Goal: Task Accomplishment & Management: Manage account settings

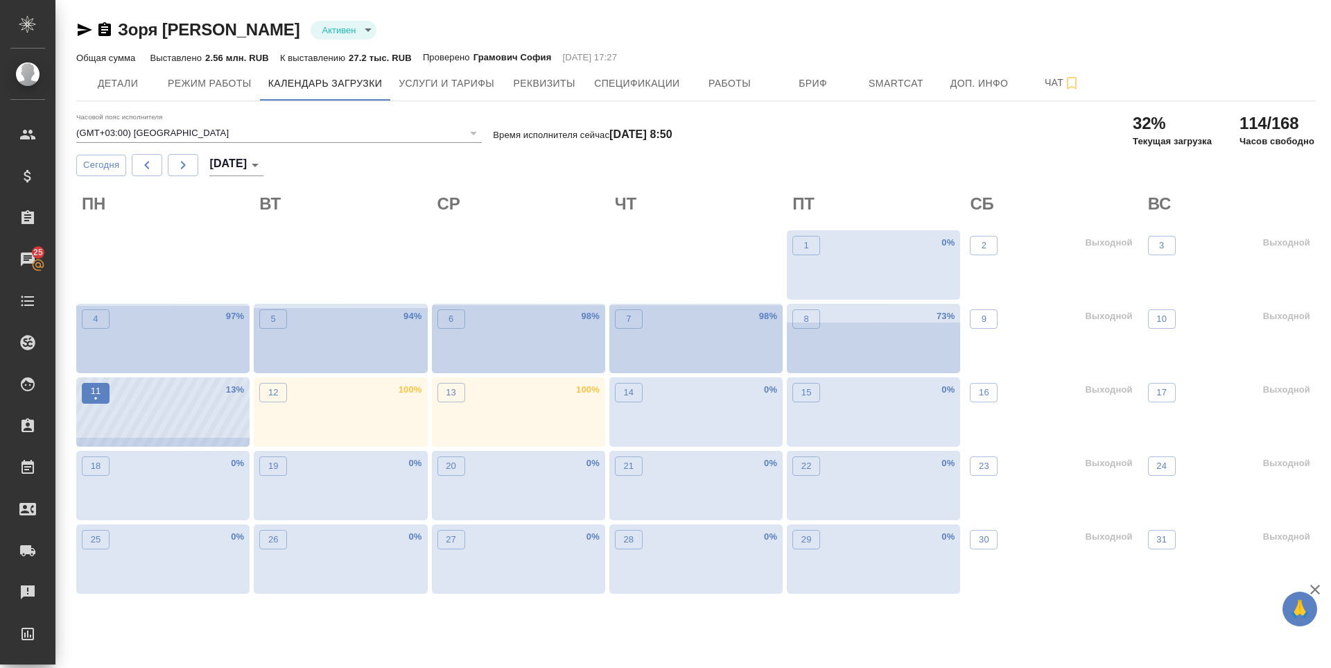
click at [88, 392] on button "11 •" at bounding box center [96, 393] width 28 height 21
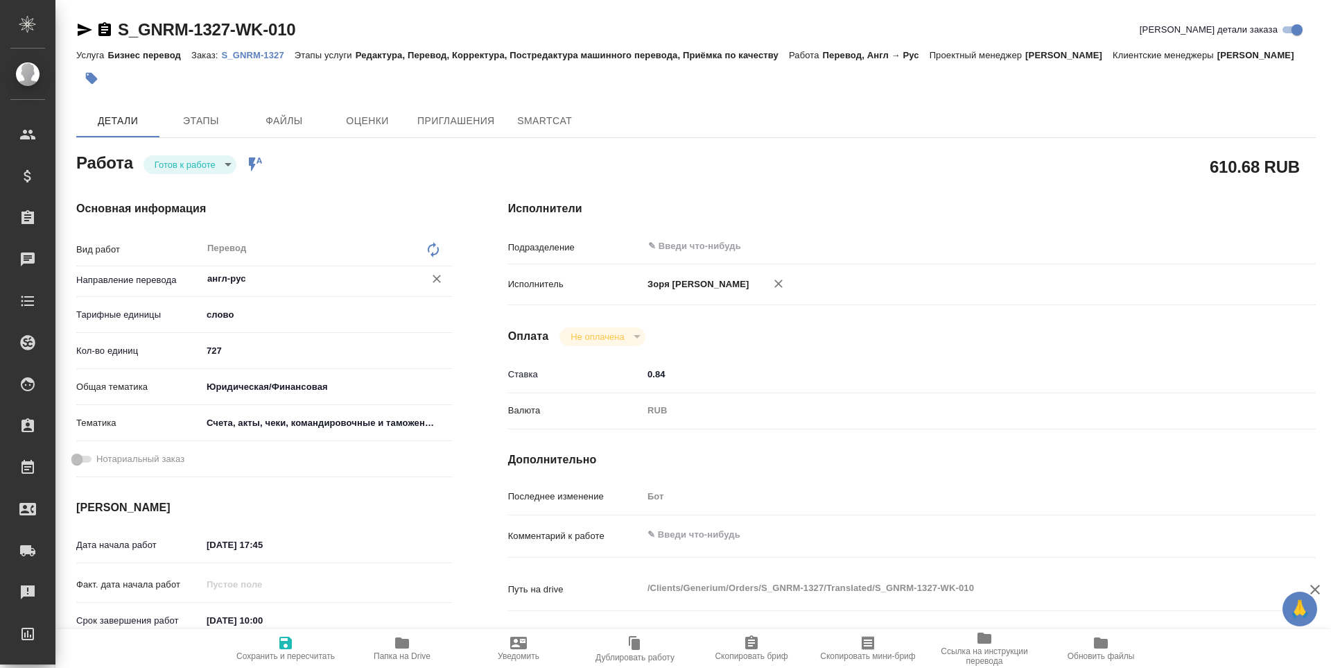
type textarea "x"
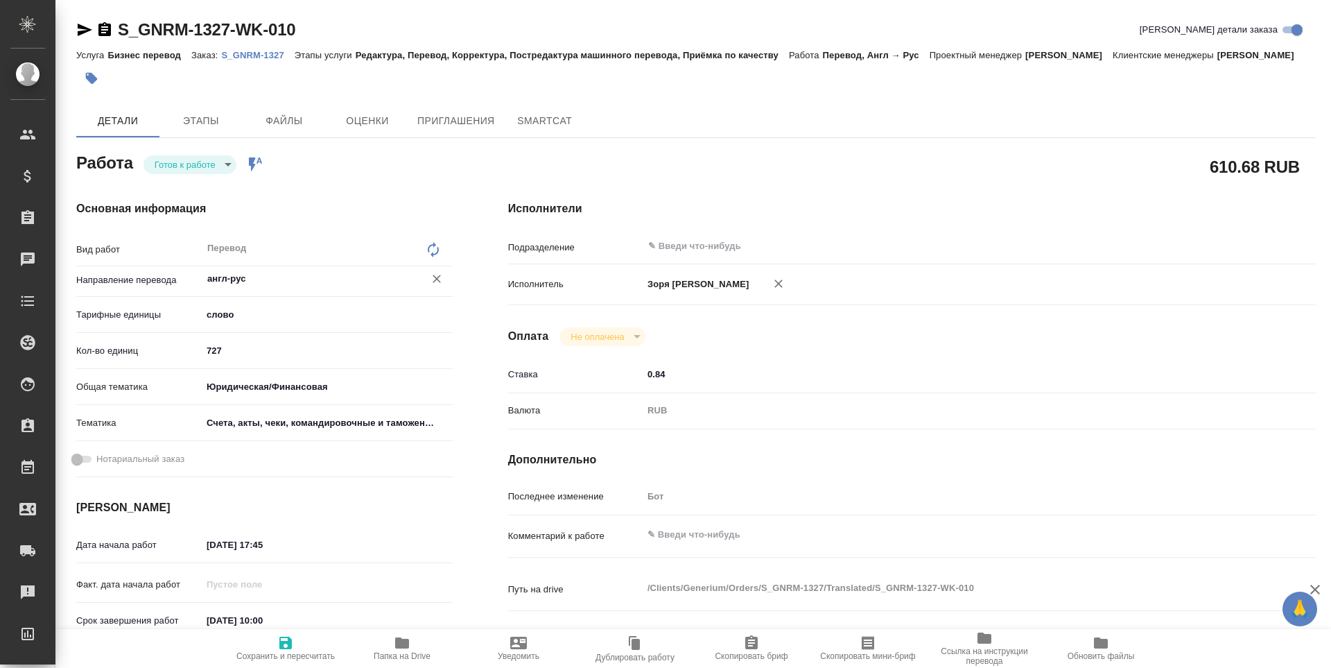
type textarea "x"
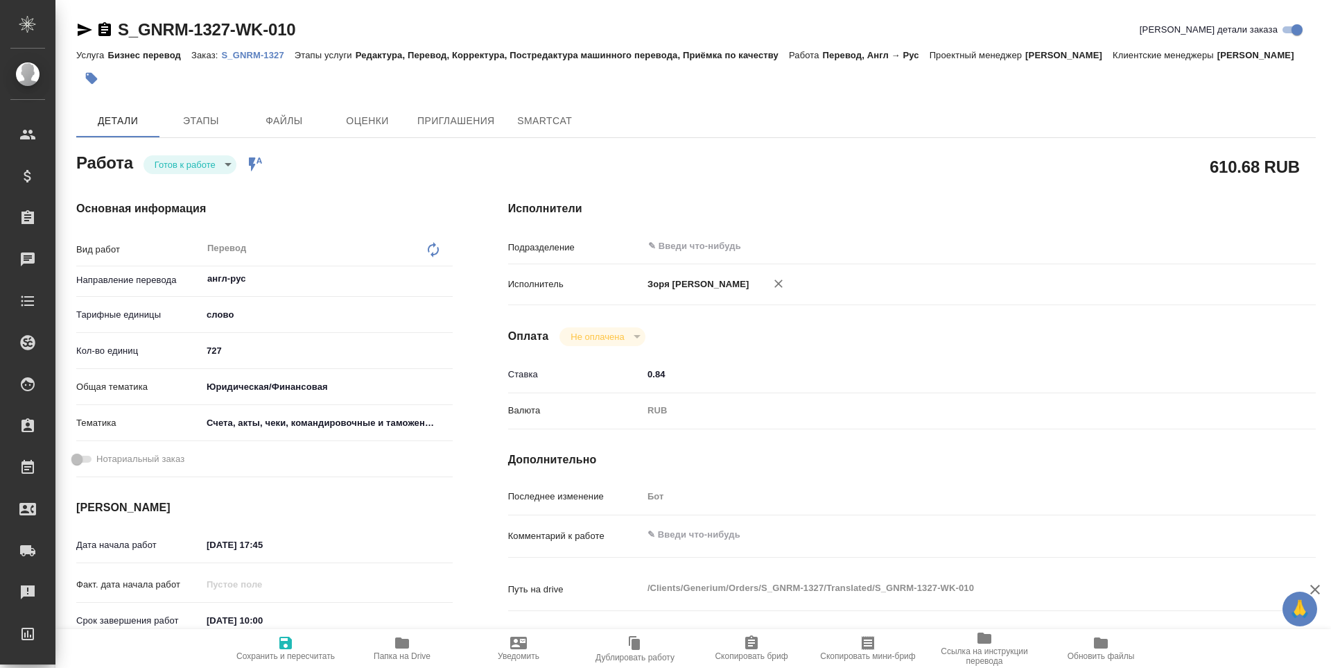
type textarea "x"
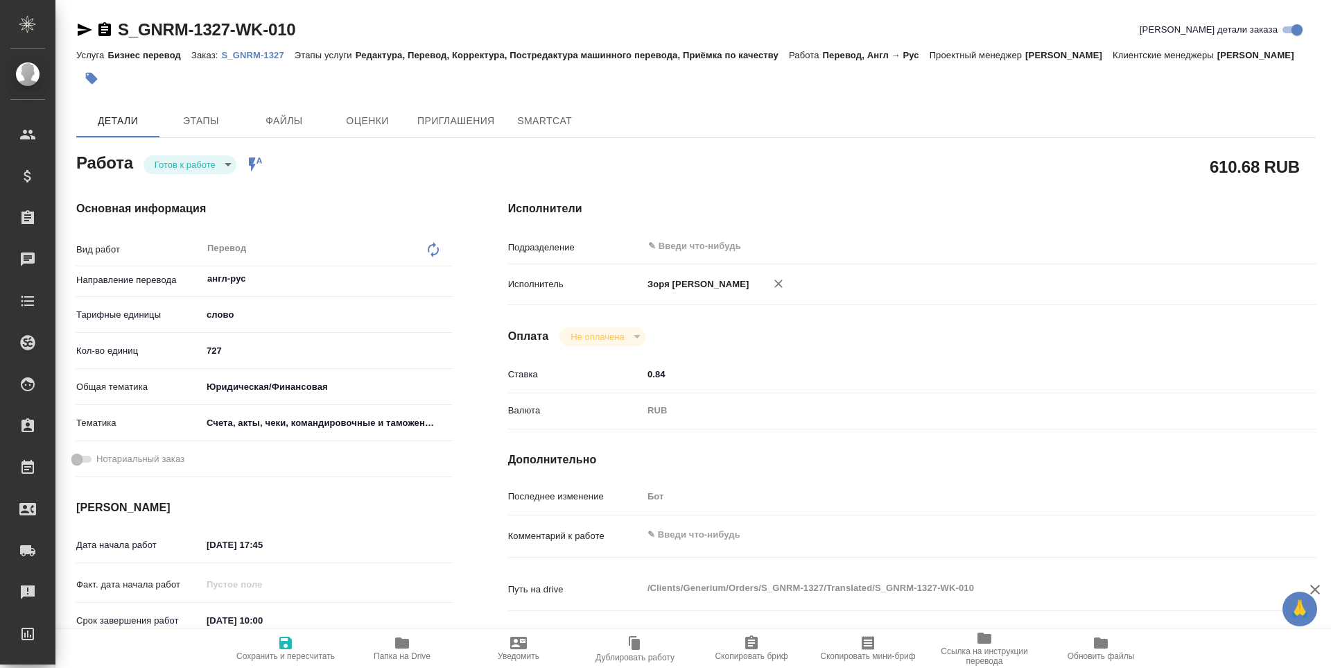
type textarea "x"
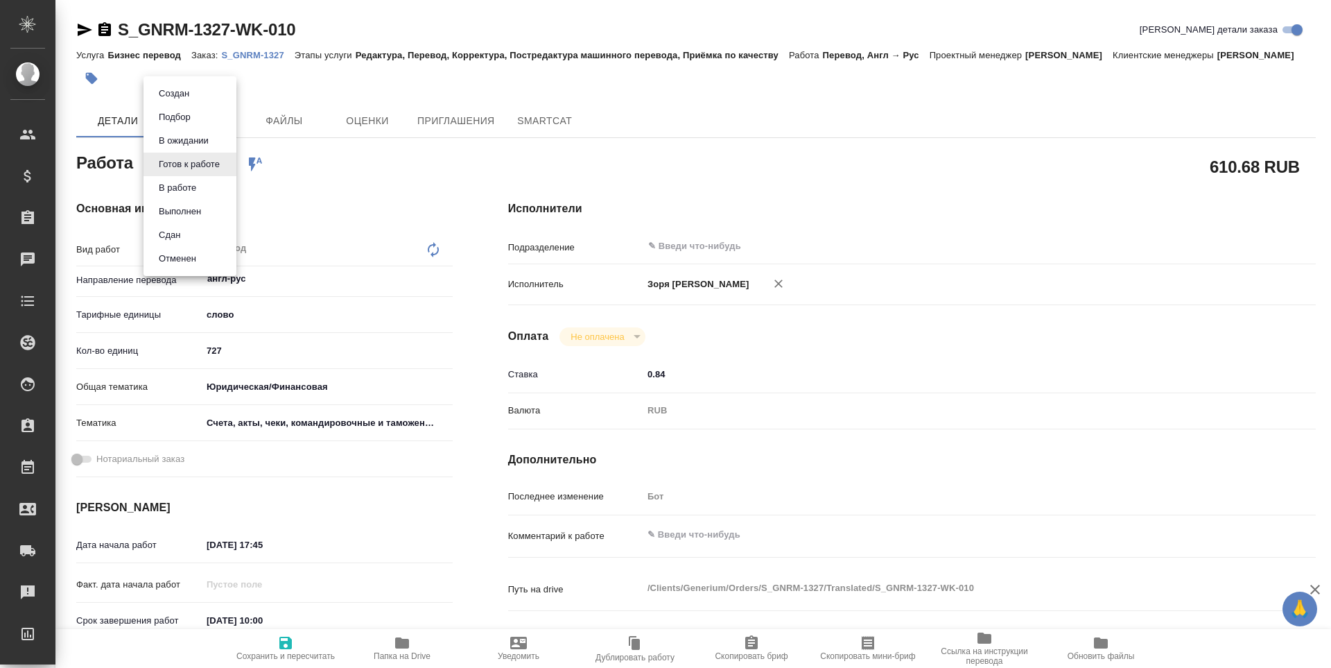
click at [177, 171] on body "🙏 .cls-1 fill:#fff; AWATERA Zoria Tatiana Клиенты Спецификации Заказы Чаты Todo…" at bounding box center [665, 334] width 1331 height 668
type textarea "x"
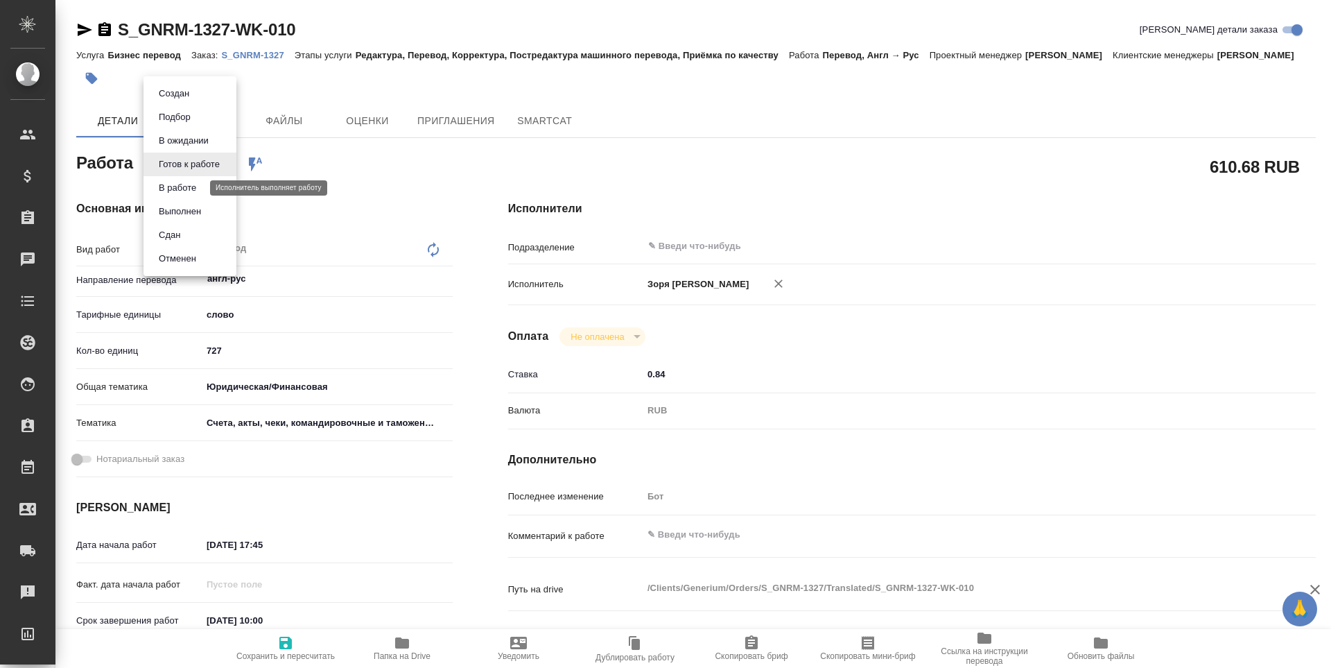
type textarea "x"
click at [177, 185] on button "В работе" at bounding box center [178, 187] width 46 height 15
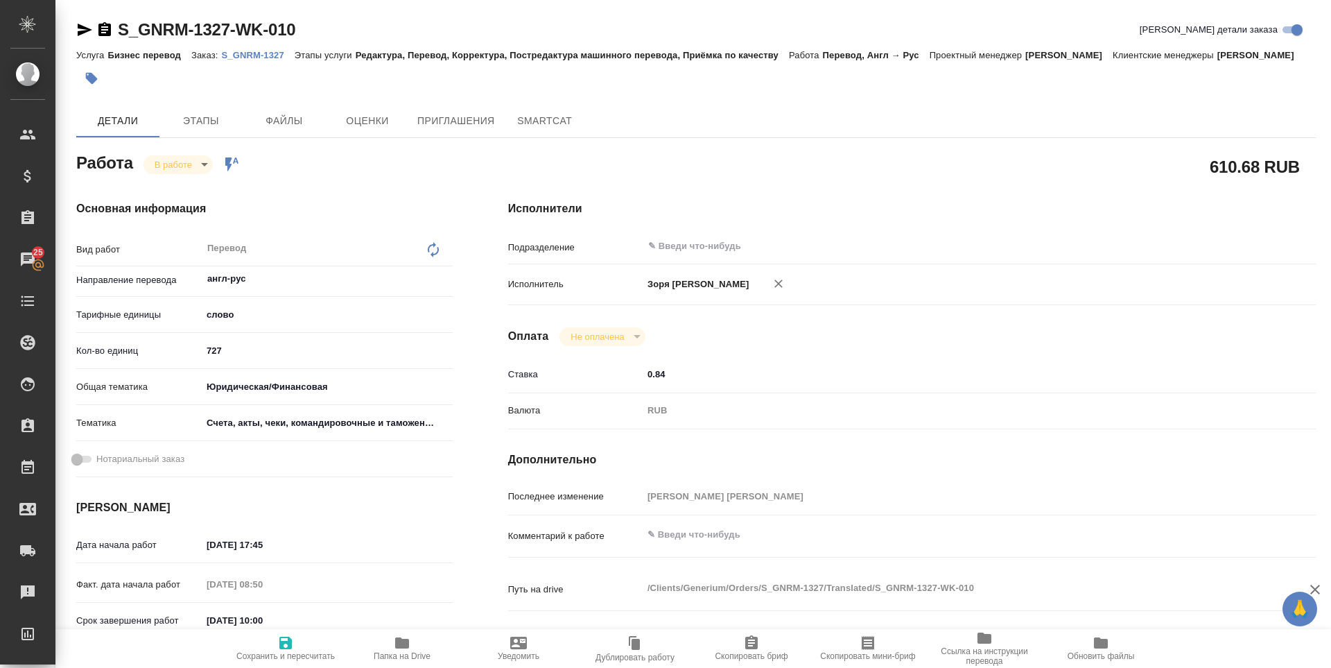
type textarea "x"
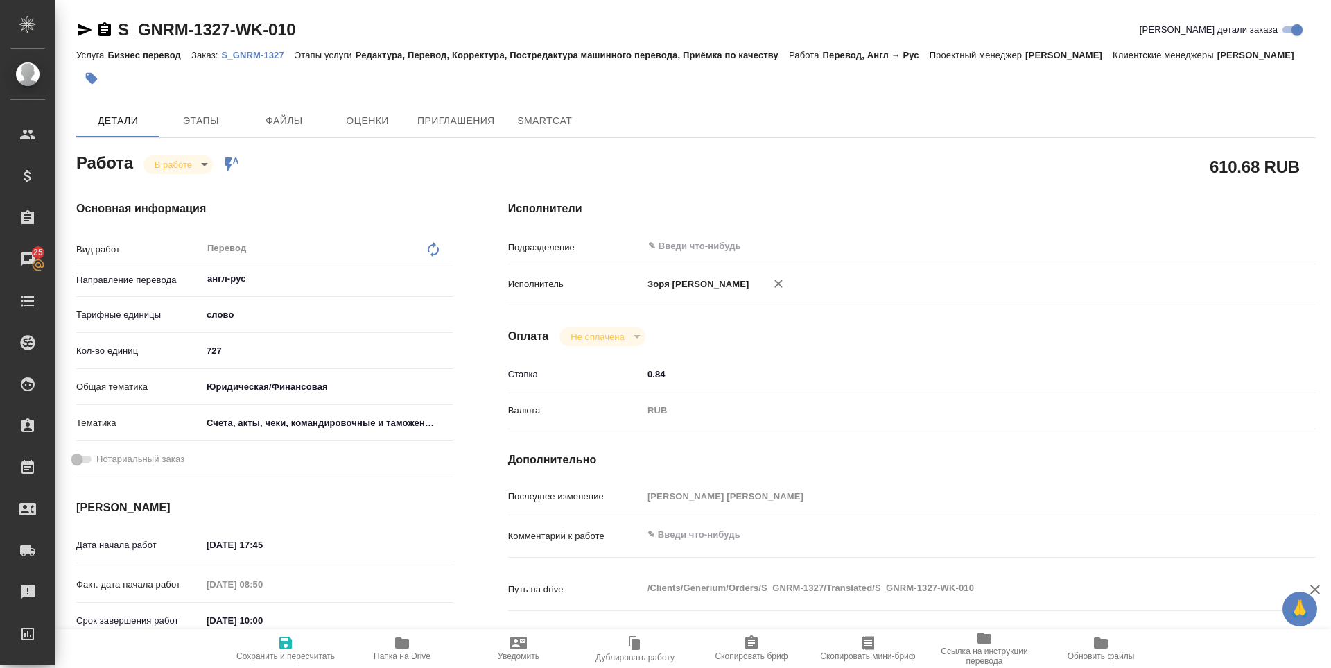
type textarea "x"
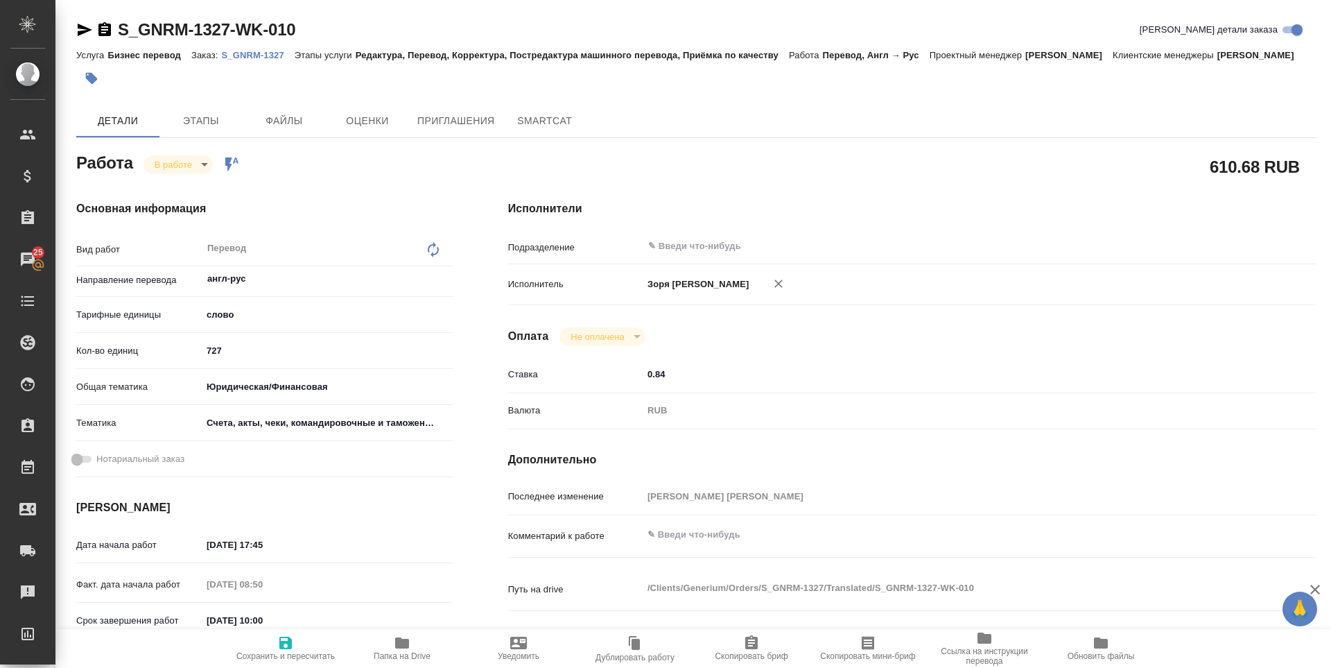
type textarea "x"
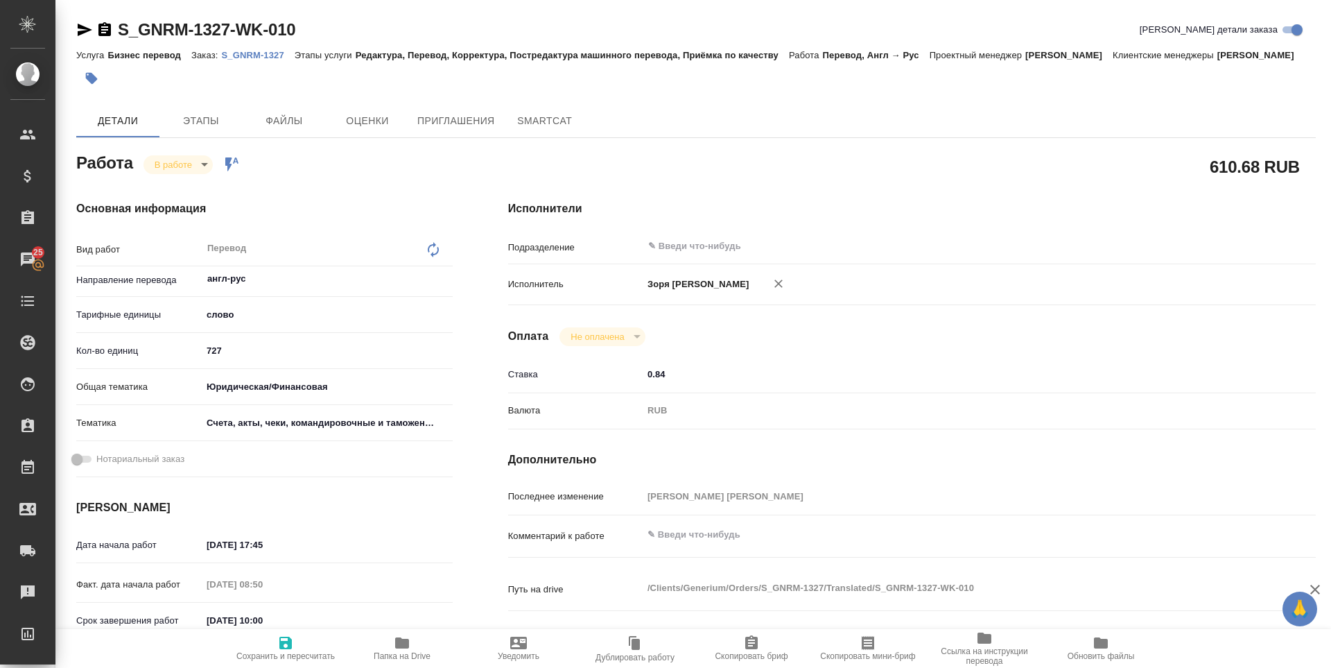
type textarea "x"
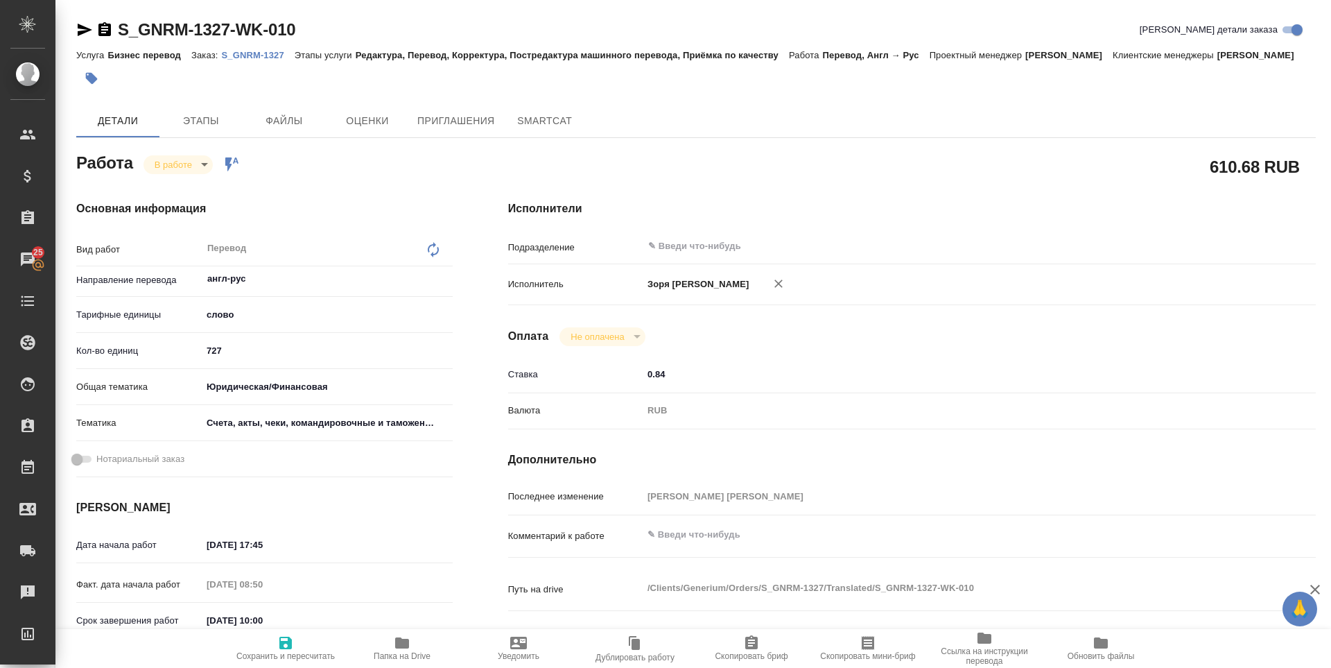
type textarea "x"
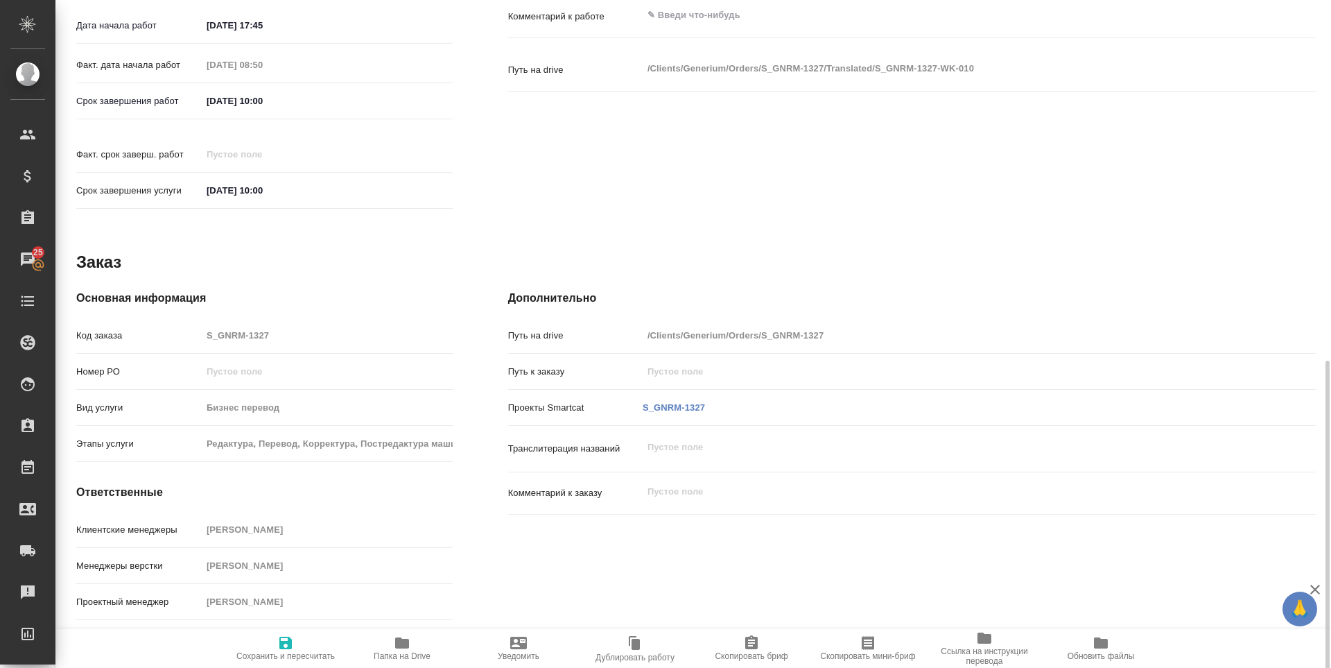
scroll to position [571, 0]
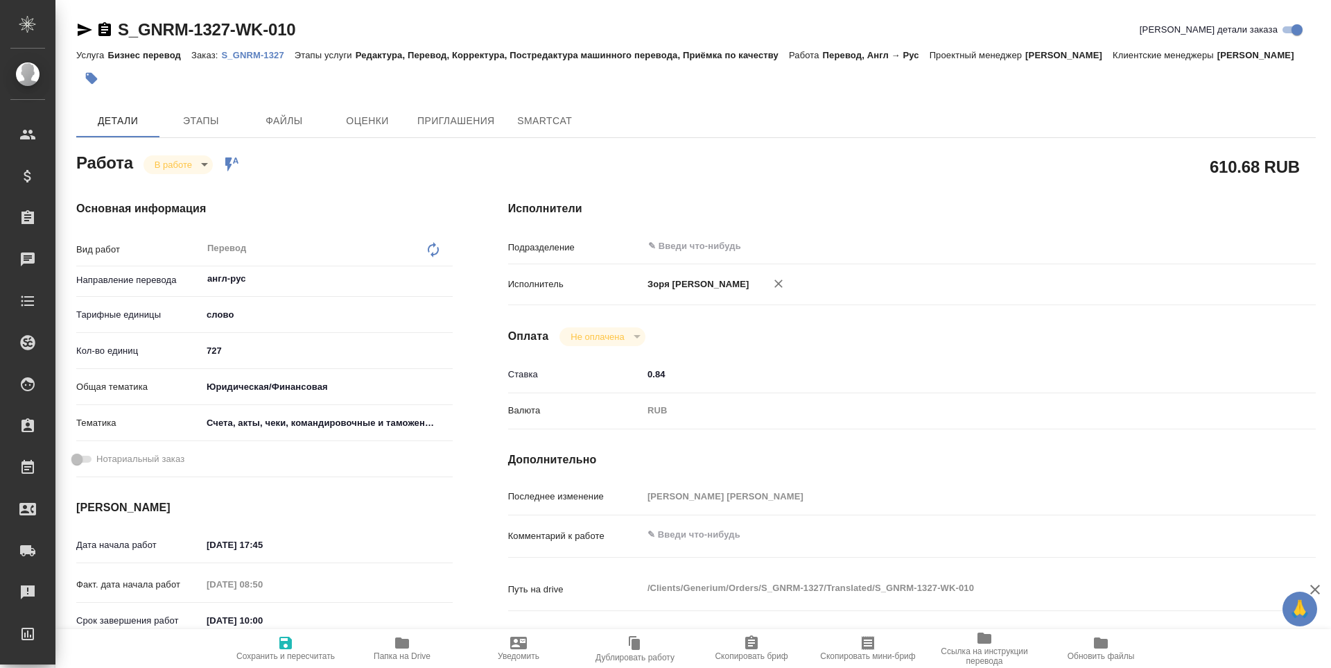
type textarea "x"
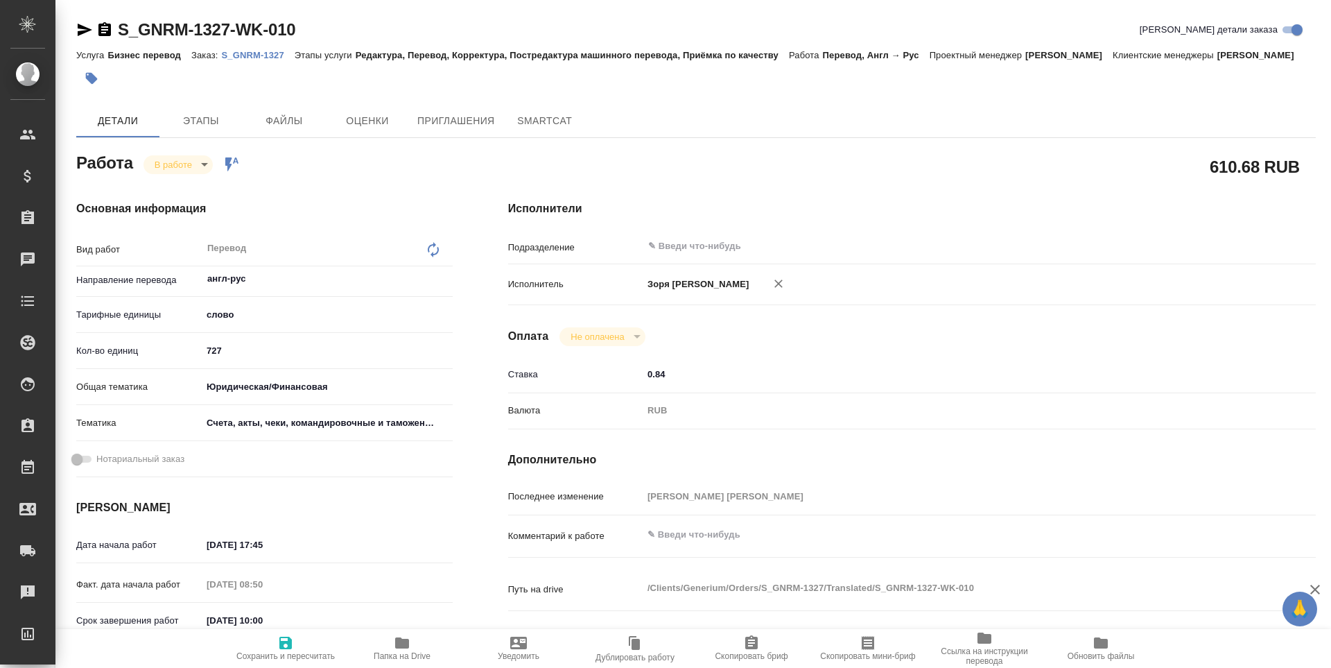
type textarea "x"
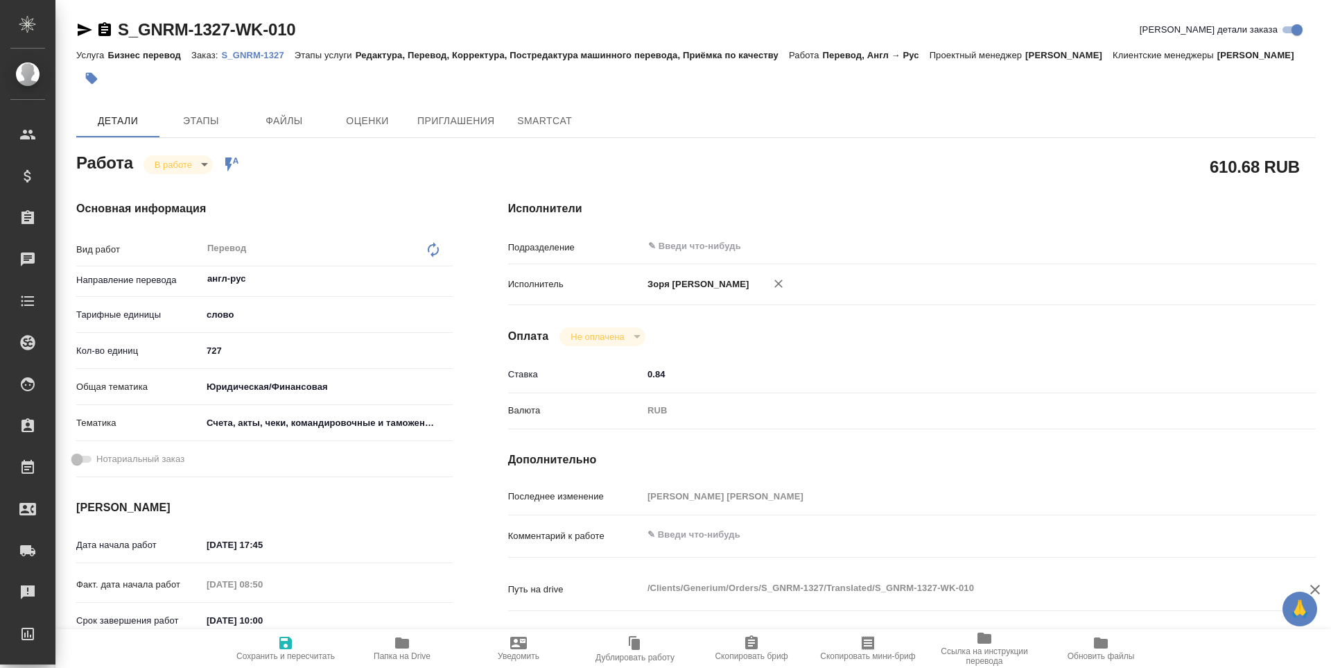
type textarea "x"
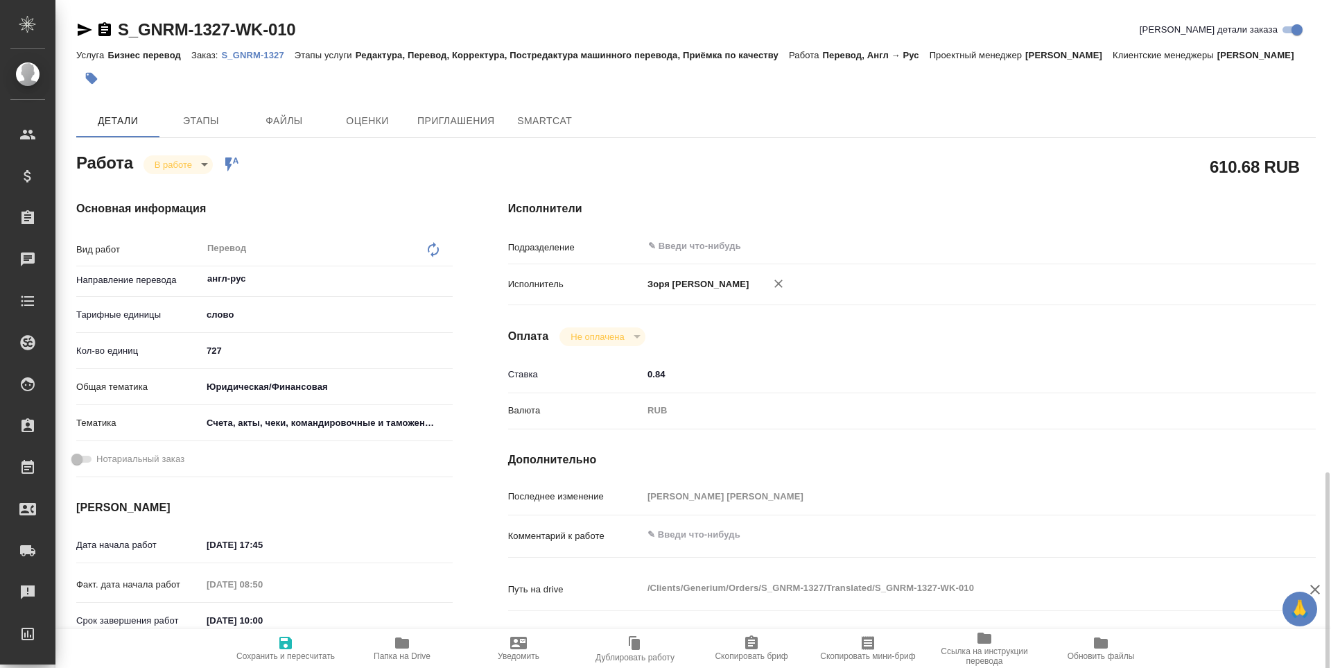
scroll to position [499, 0]
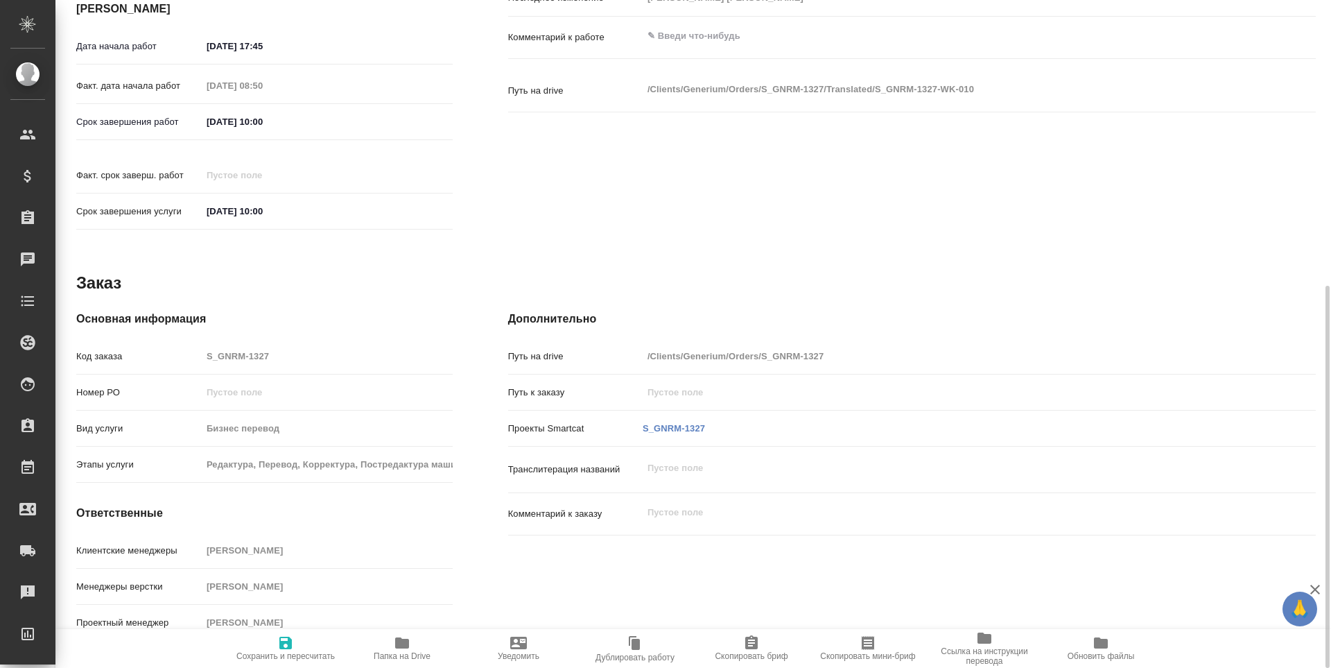
type textarea "x"
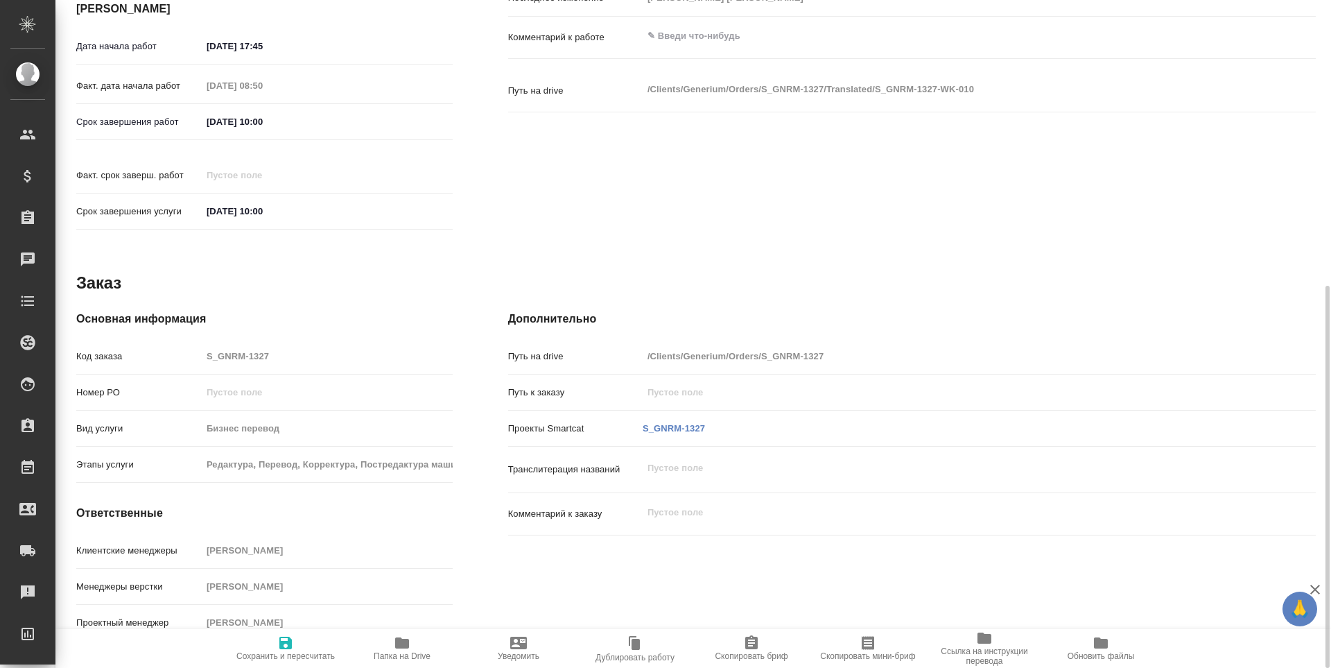
click at [413, 650] on span "Папка на Drive" at bounding box center [402, 647] width 100 height 26
type textarea "x"
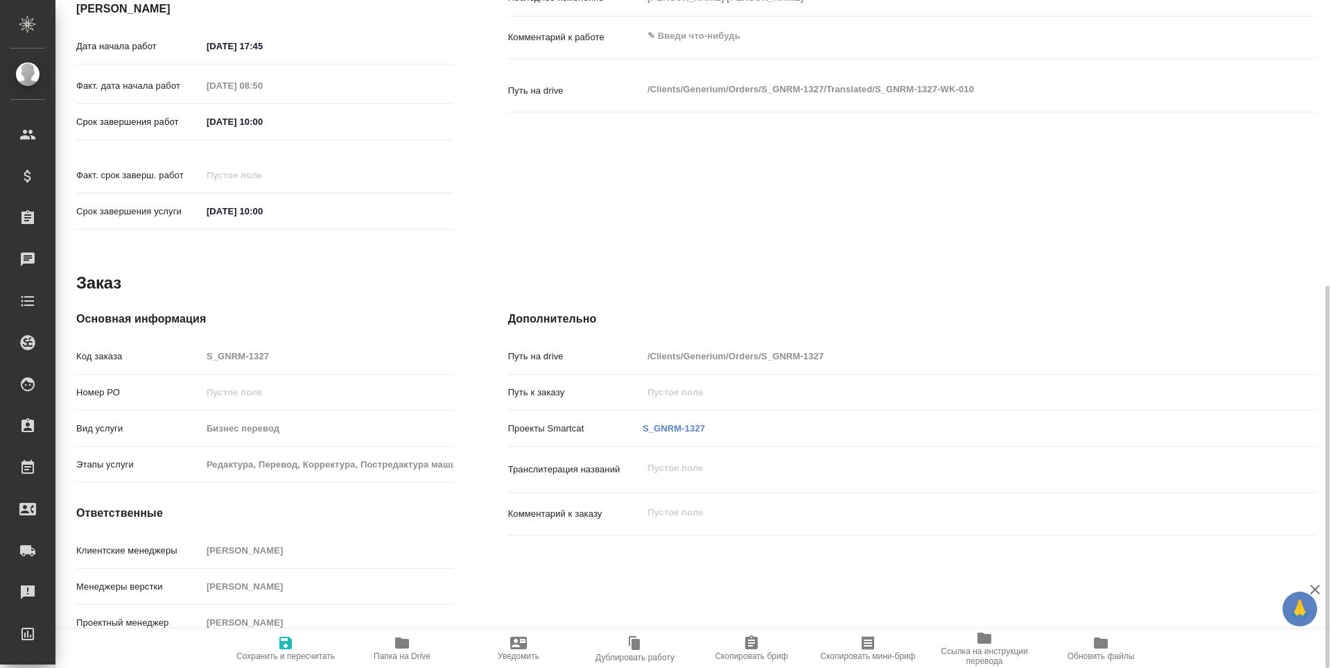
type textarea "x"
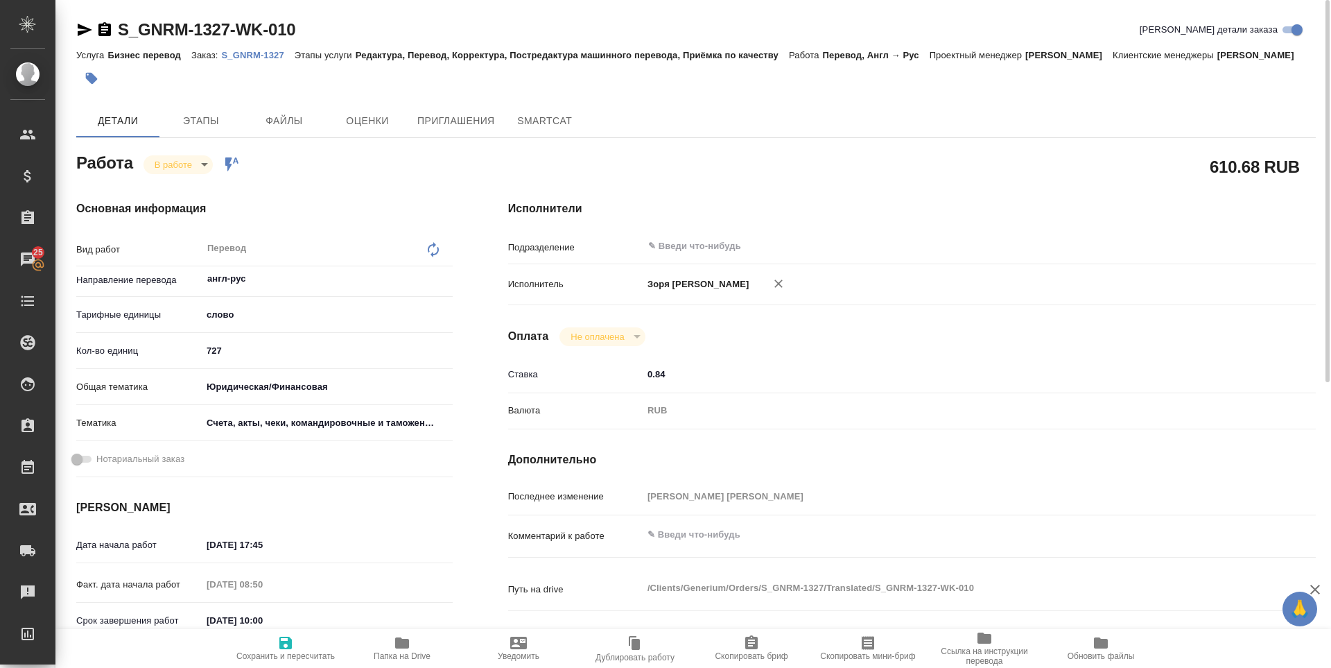
click at [84, 28] on icon "button" at bounding box center [85, 30] width 15 height 12
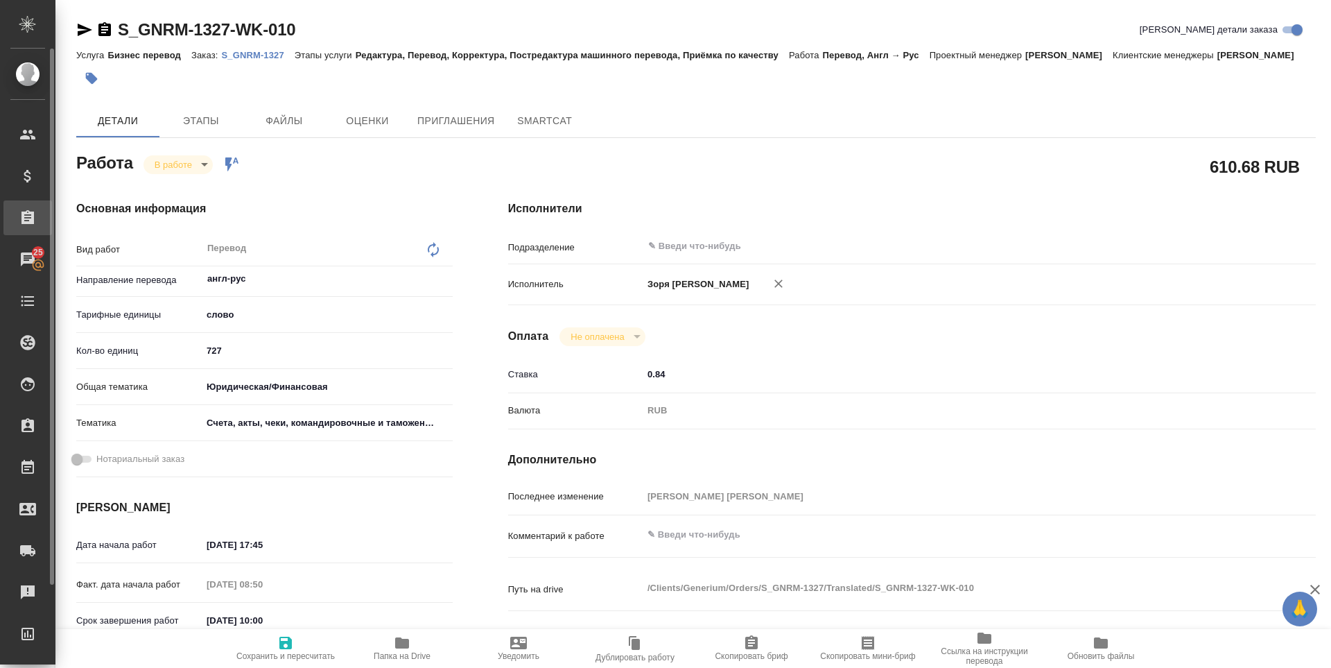
type textarea "x"
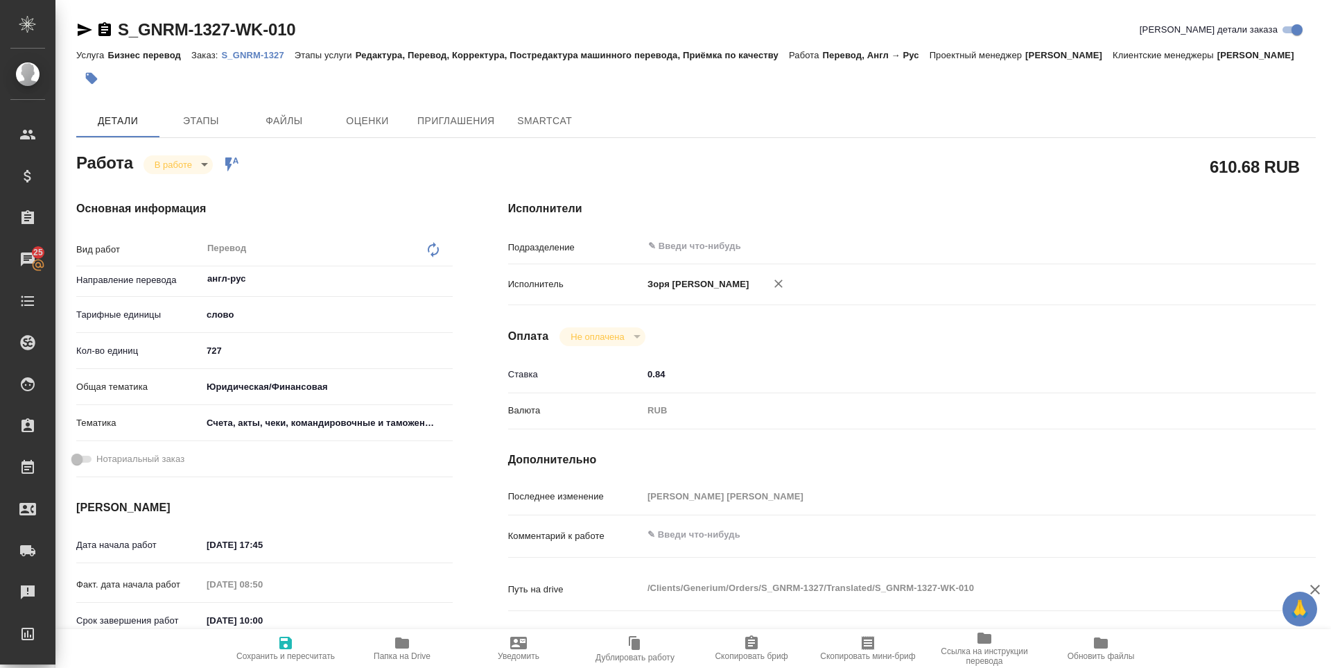
type textarea "x"
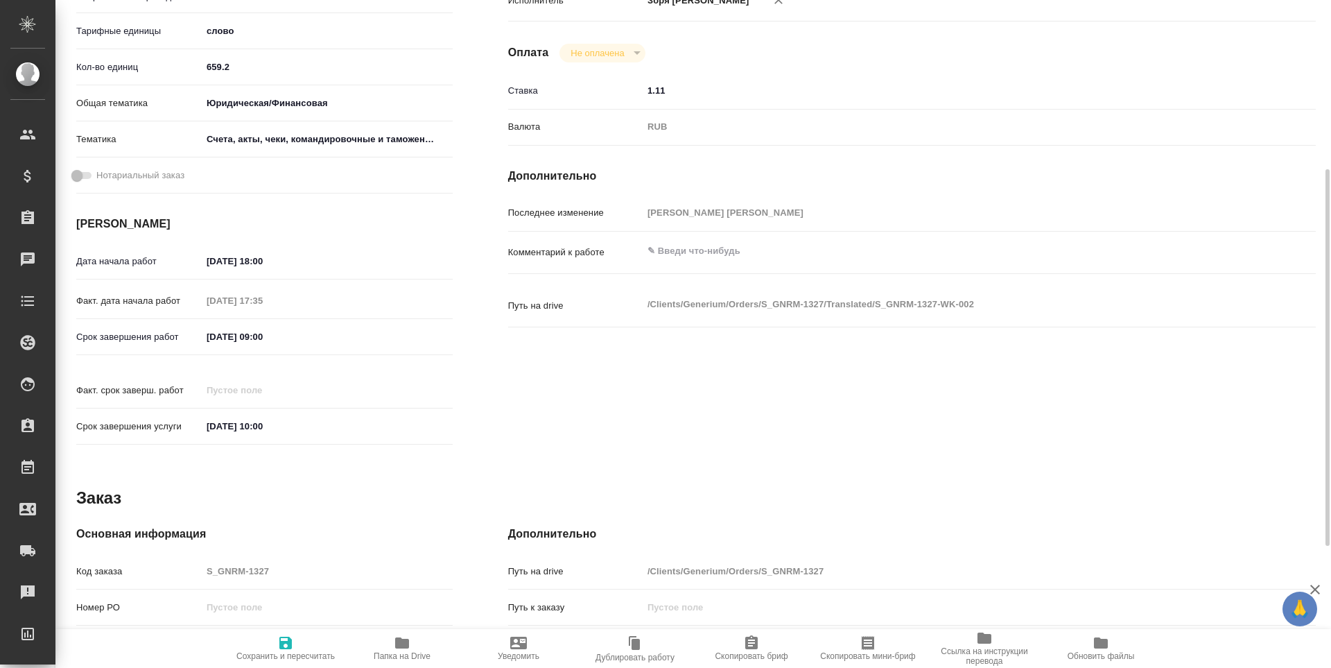
scroll to position [515, 0]
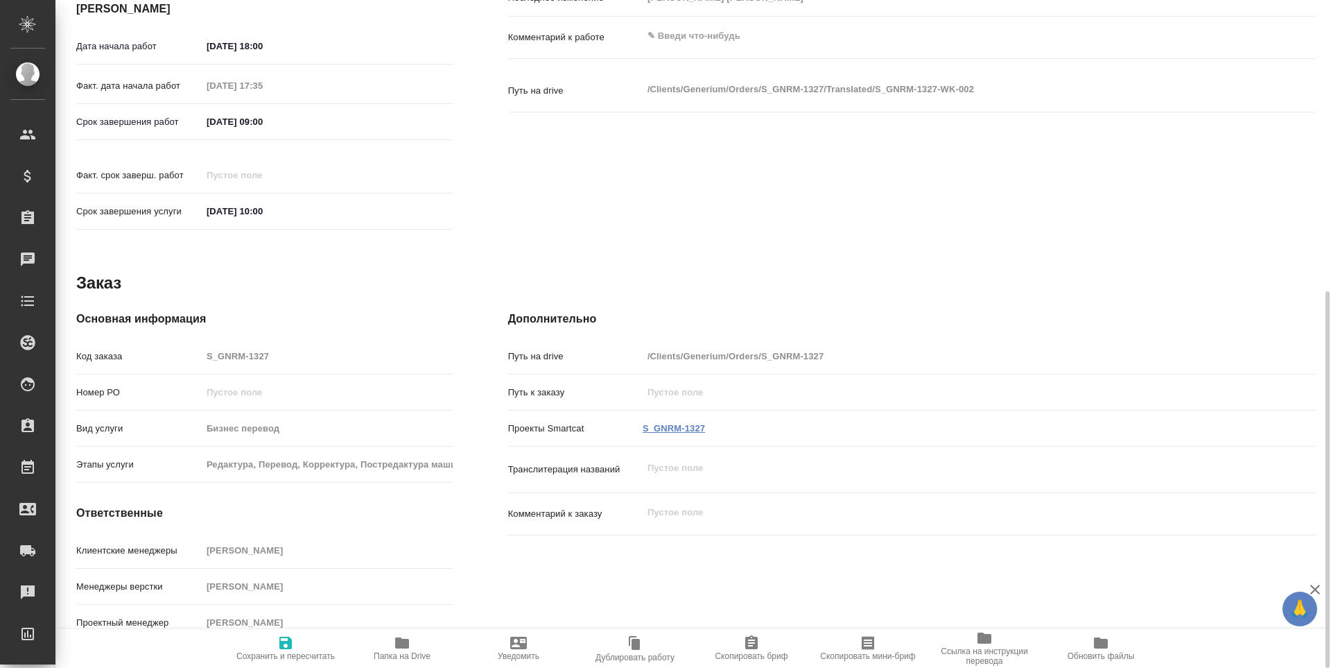
click at [680, 423] on link "S_GNRM-1327" at bounding box center [674, 428] width 62 height 10
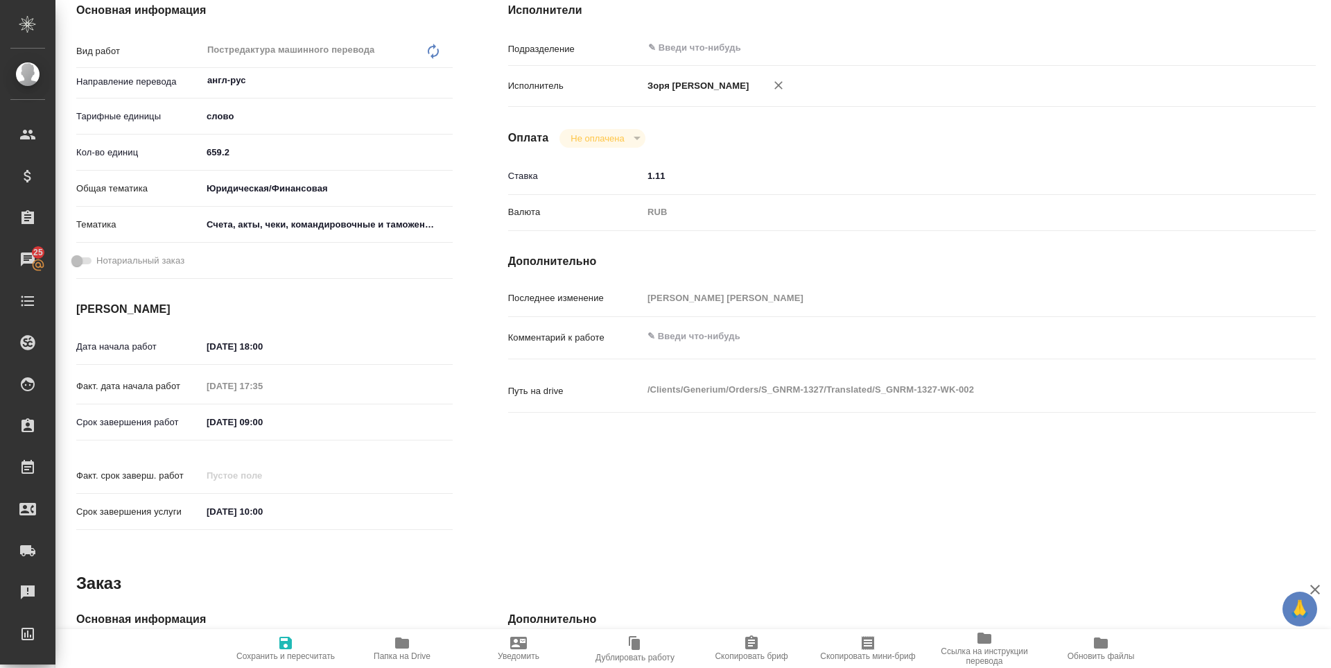
click at [288, 650] on icon "button" at bounding box center [285, 642] width 17 height 17
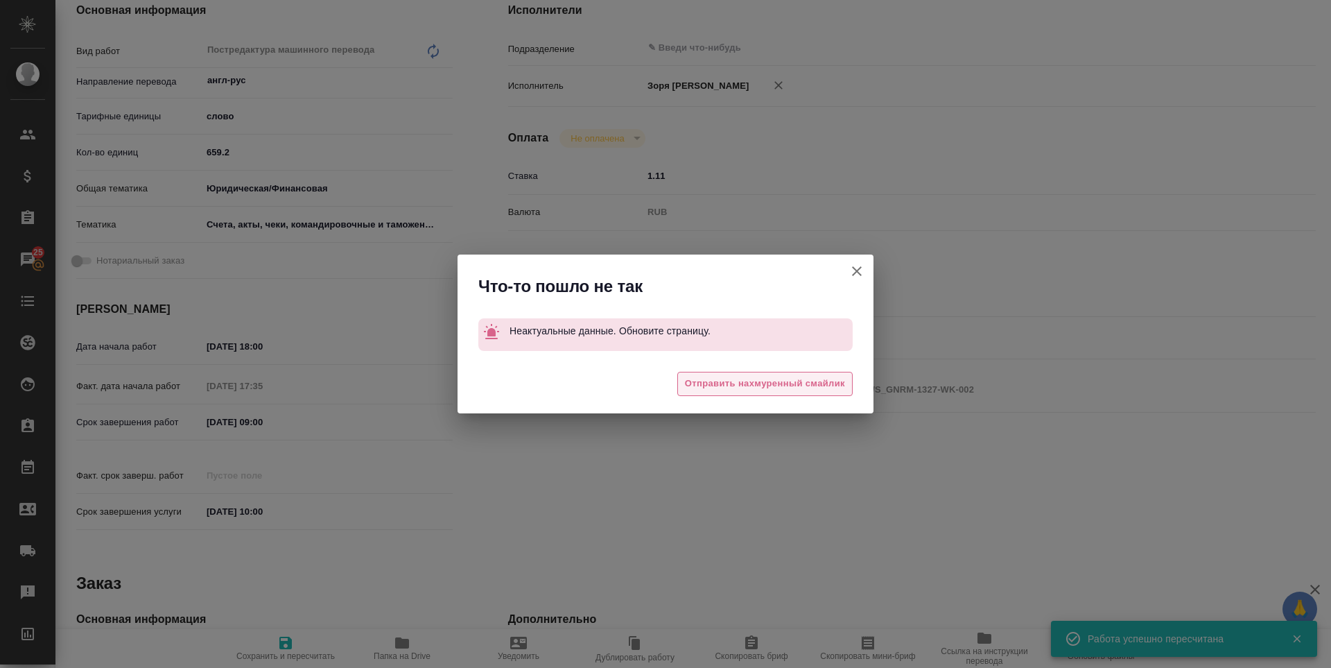
type input "inProgress"
type input "англ-рус"
type input "5a8b1489cc6b4906c91bfd90"
type input "659.2"
type input "yr-fn"
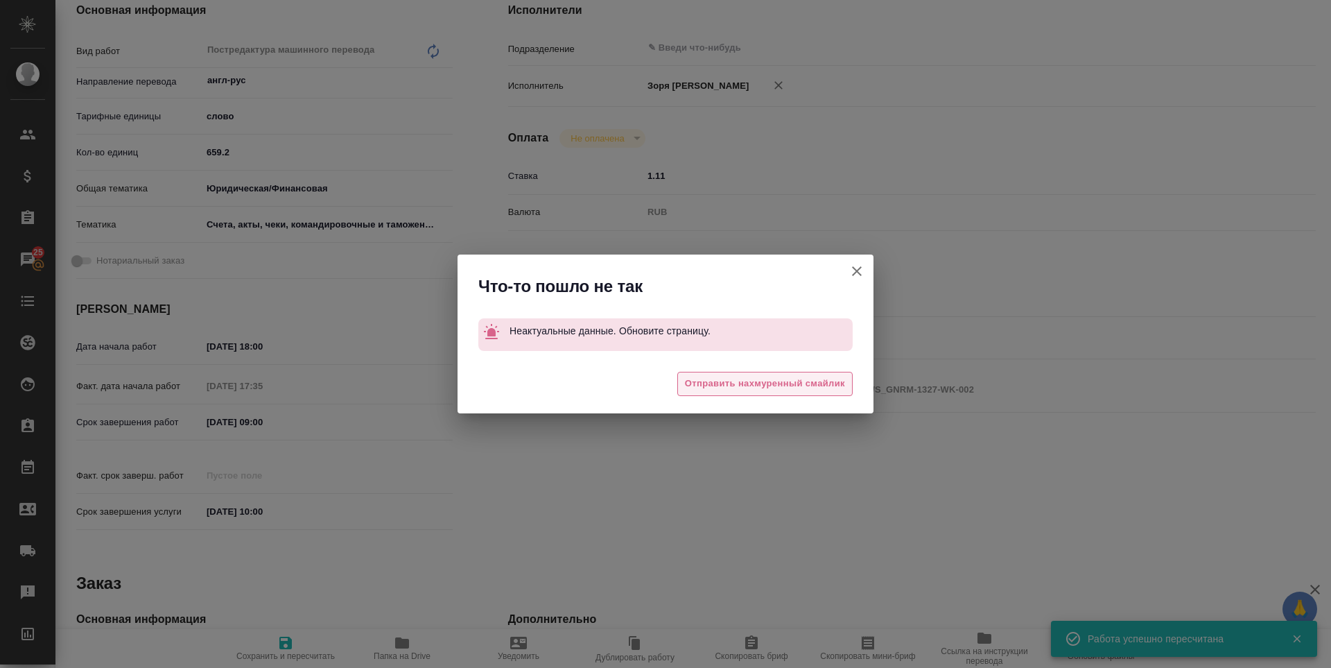
type input "5f647205b73bc97568ca66c0"
type input "[DATE] 18:00"
type input "[DATE] 17:35"
type input "[DATE] 09:00"
type input "[DATE] 10:00"
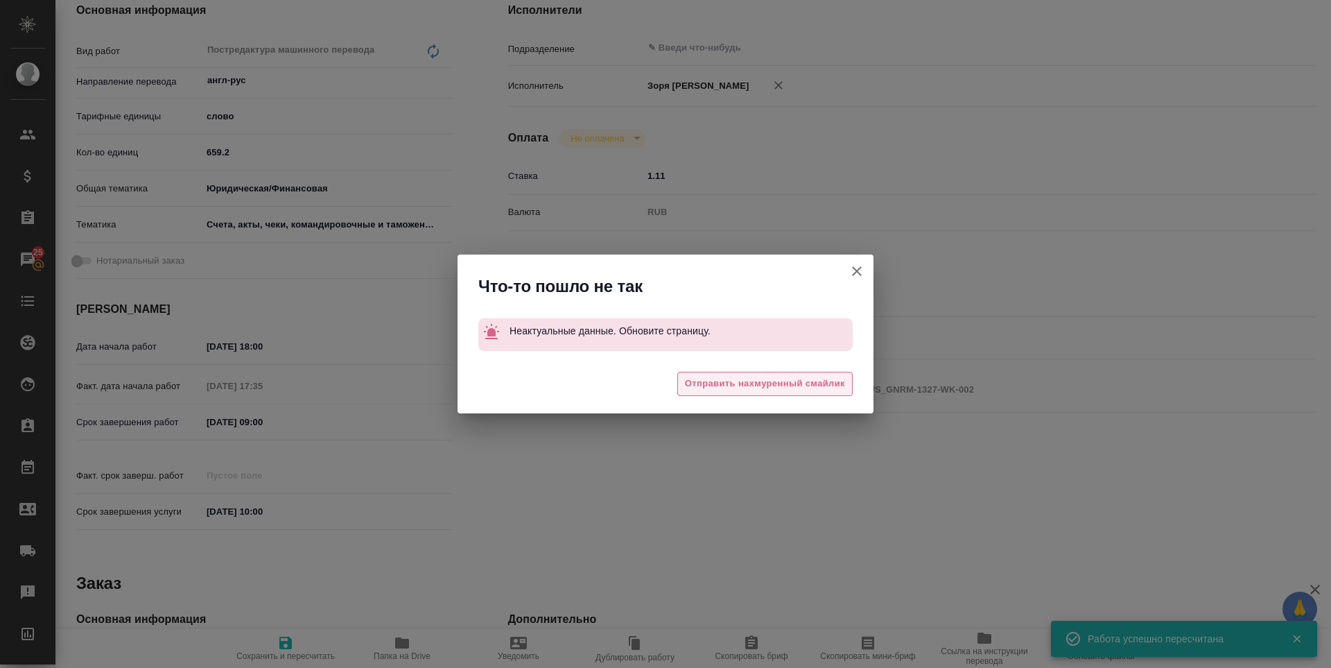
type input "notPayed"
type input "1.11"
type input "RUB"
type input "[PERSON_NAME] [PERSON_NAME]"
type input "S_GNRM-1327"
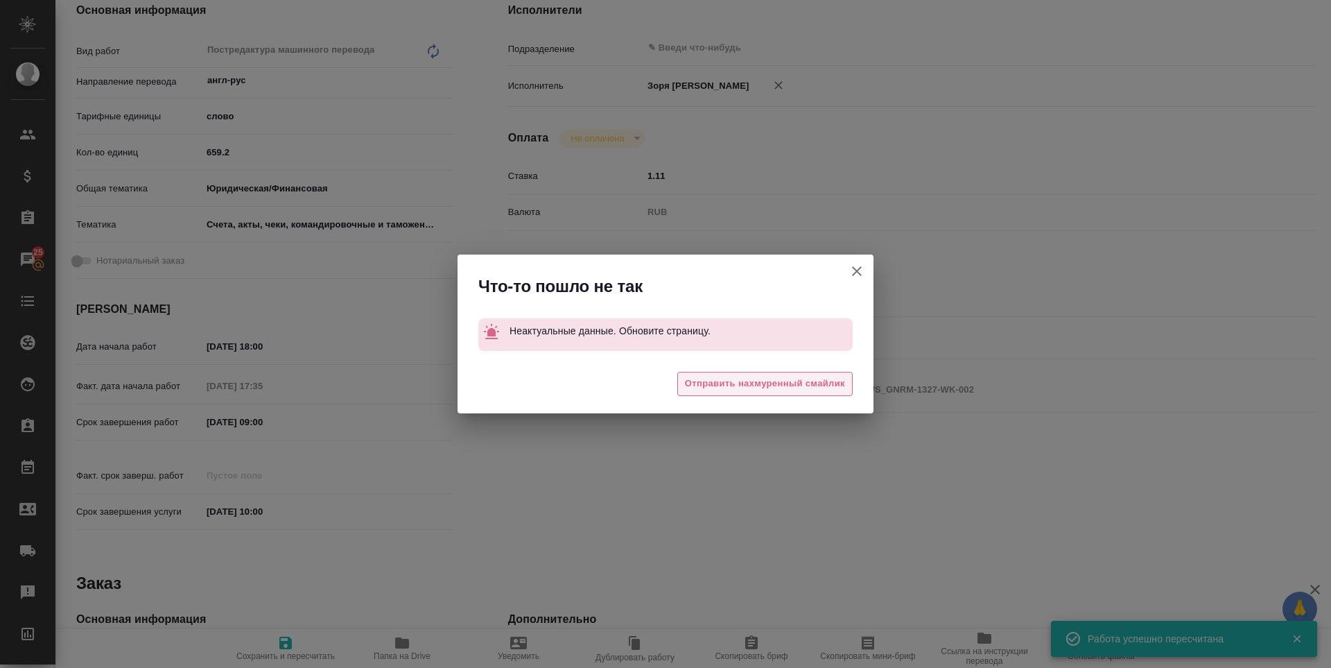
type input "Бизнес перевод"
type input "Редактура, Перевод, Корректура, Постредактура машинного перевода, Приёмка по ка…"
type input "[PERSON_NAME]"
type input "/Clients/Generium/Orders/S_GNRM-1327"
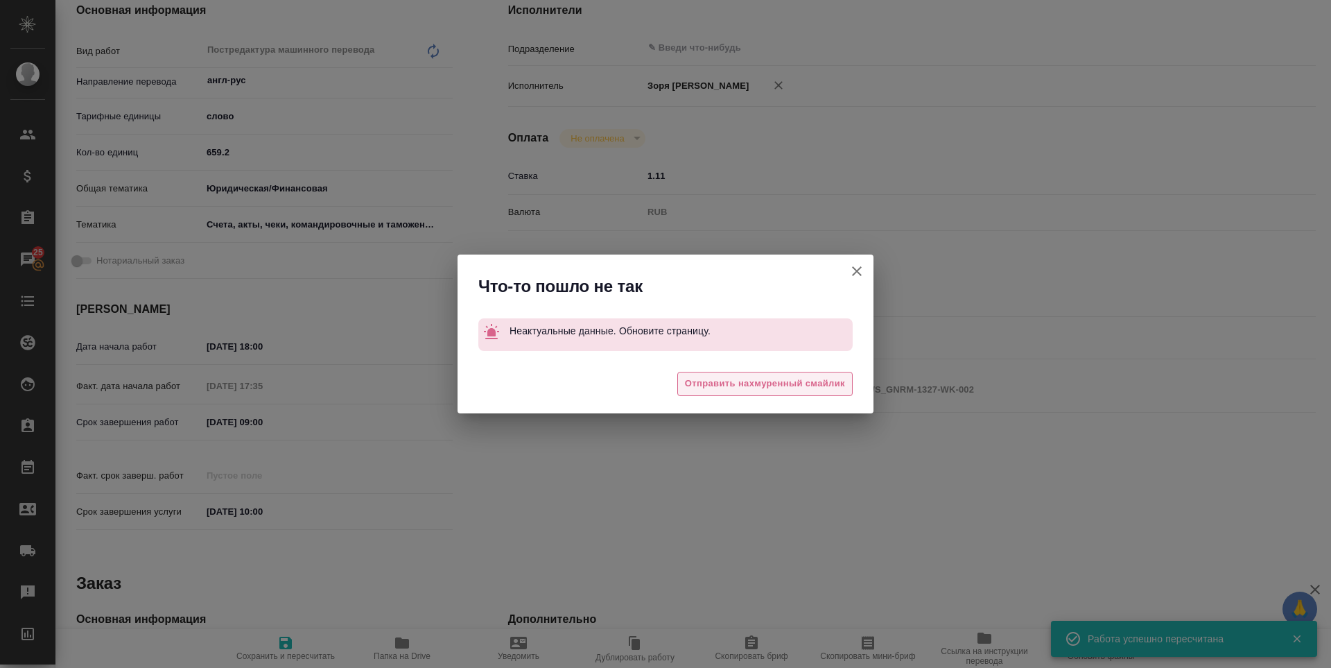
click at [765, 381] on span "Отправить нахмуренный смайлик" at bounding box center [765, 384] width 160 height 16
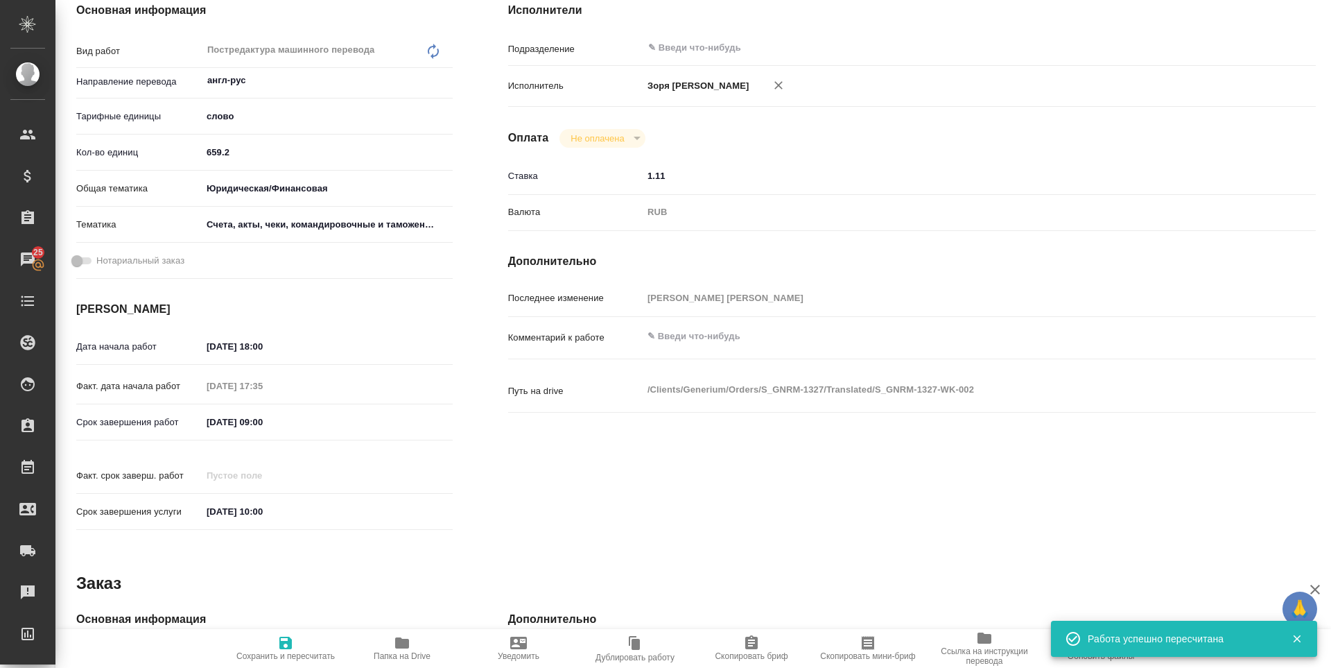
scroll to position [0, 0]
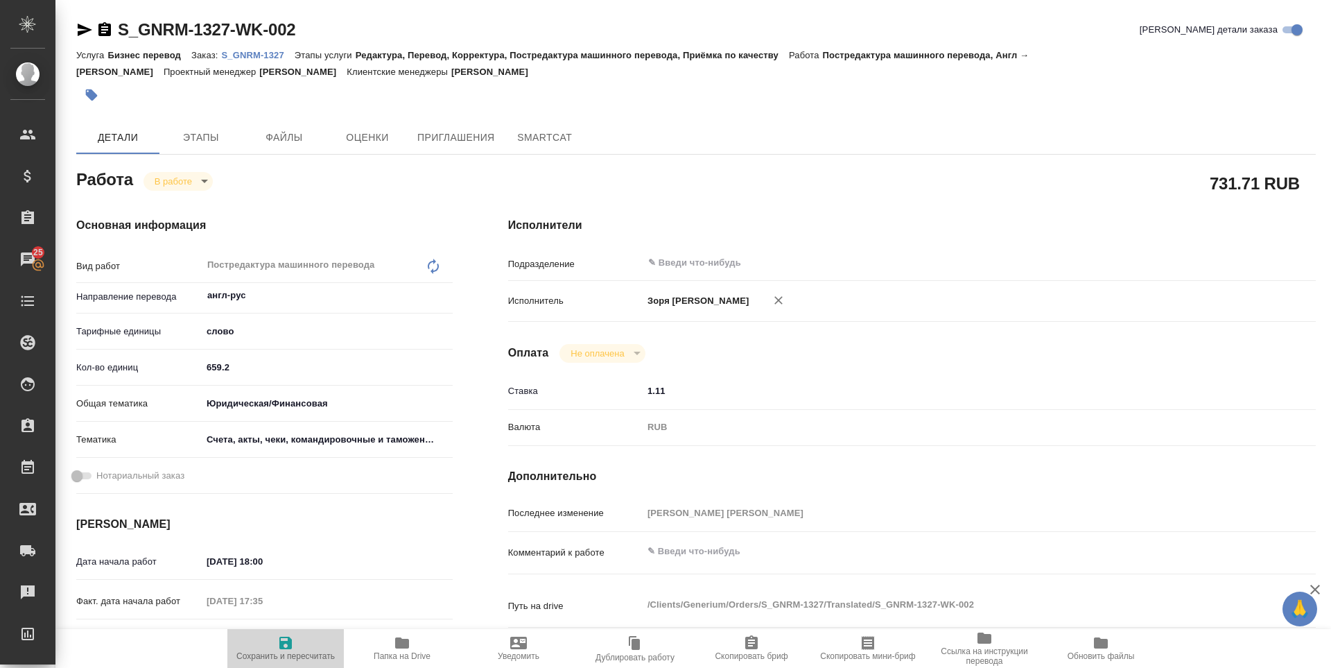
click at [291, 644] on icon "button" at bounding box center [285, 642] width 12 height 12
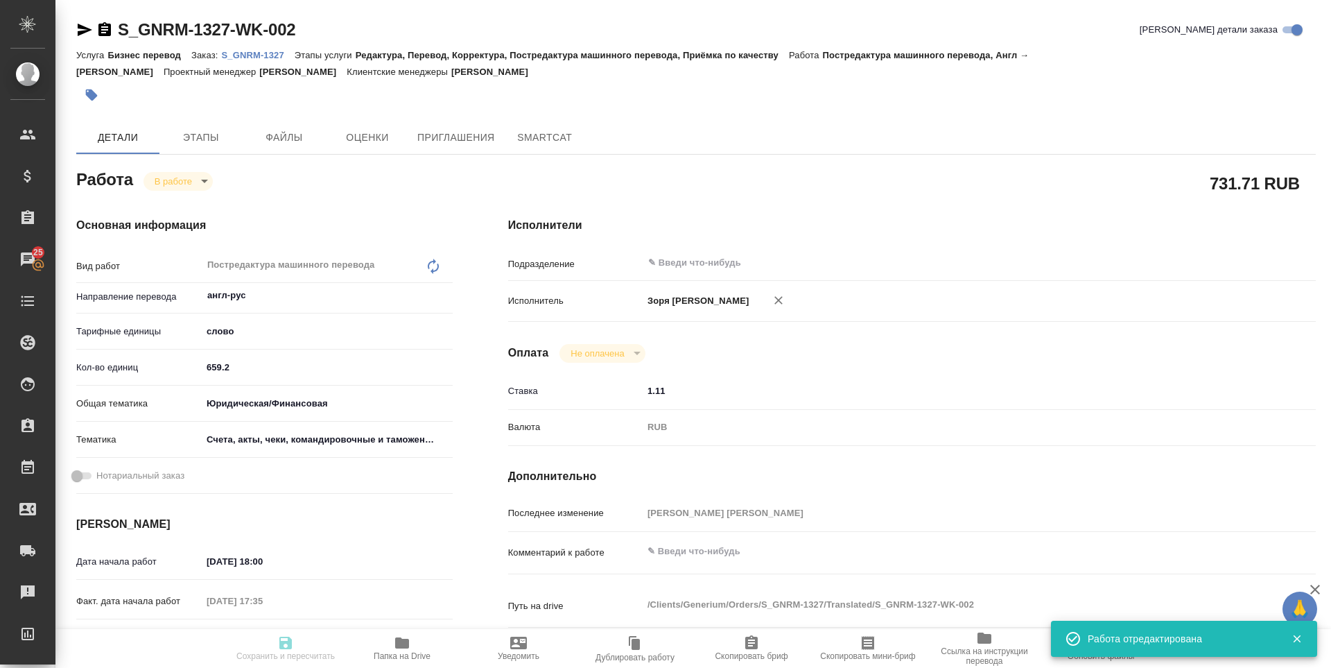
type input "inProgress"
type input "англ-рус"
type input "5a8b1489cc6b4906c91bfd90"
type input "659.2"
type input "yr-fn"
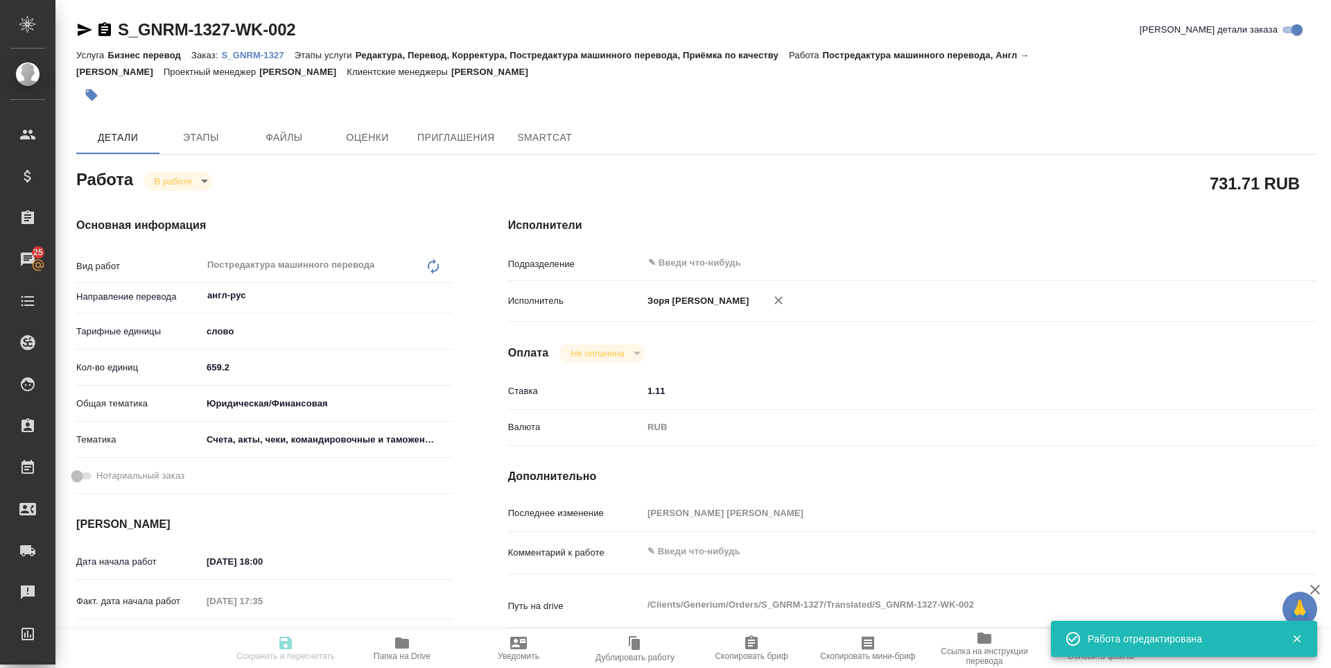
type input "5f647205b73bc97568ca66c0"
type input "08.08.2025 18:00"
type input "08.08.2025 17:35"
type input "11.08.2025 09:00"
type input "11.08.2025 10:00"
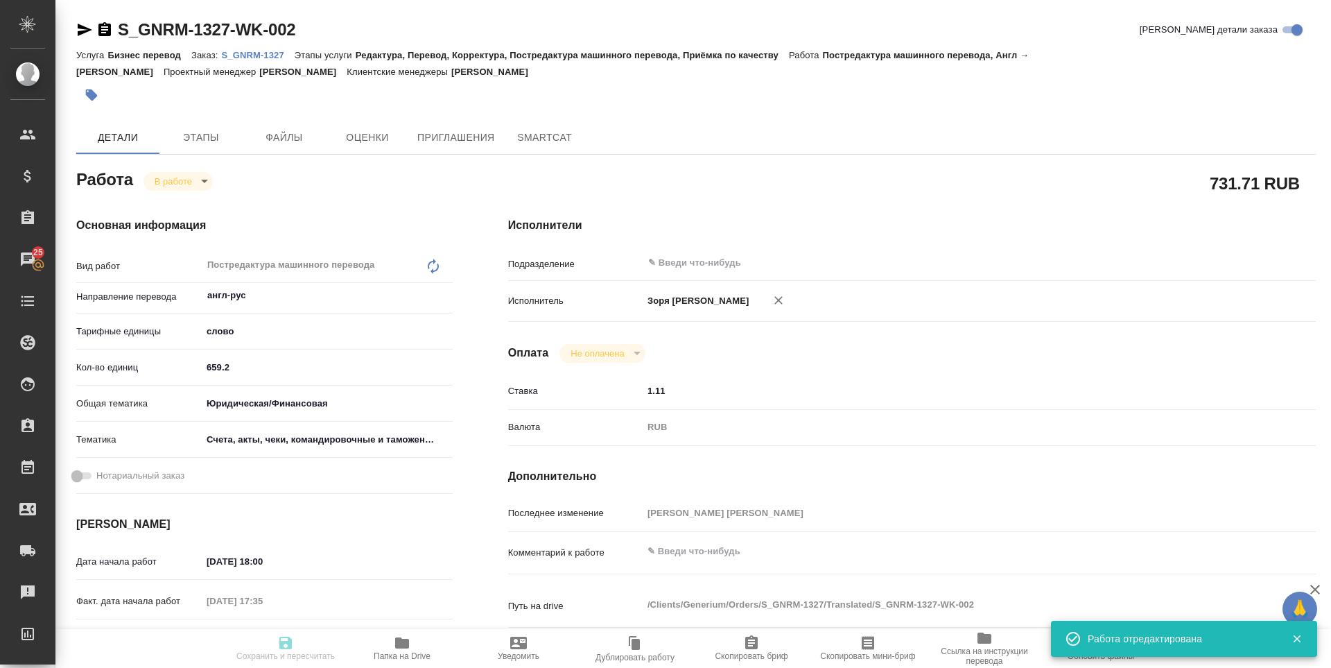
type input "notPayed"
type input "1.11"
type input "RUB"
type input "Зоря Татьяна"
type input "S_GNRM-1327"
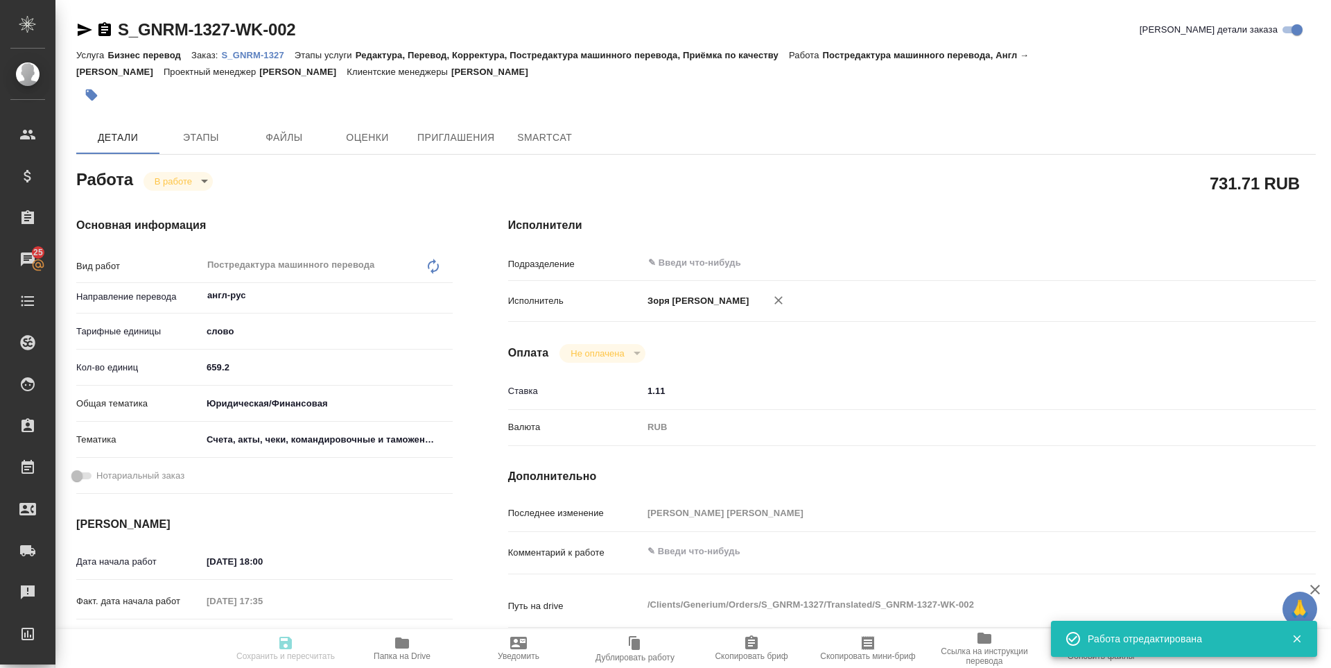
type input "Бизнес перевод"
type input "Редактура, Перевод, Корректура, Постредактура машинного перевода, Приёмка по ка…"
type input "Кабаргина Анна"
type input "Петрова Валерия"
type input "/Clients/Generium/Orders/S_GNRM-1327"
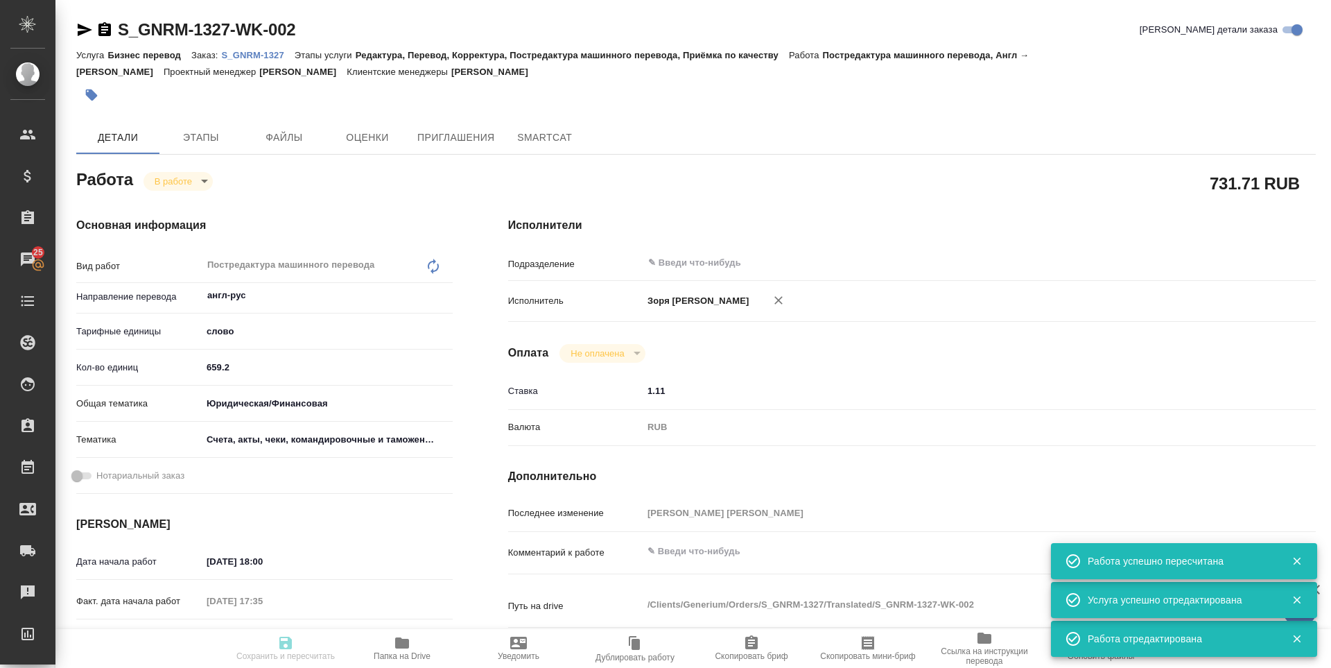
type input "inProgress"
type input "англ-рус"
type input "5a8b1489cc6b4906c91bfd90"
type input "659.2"
type input "yr-fn"
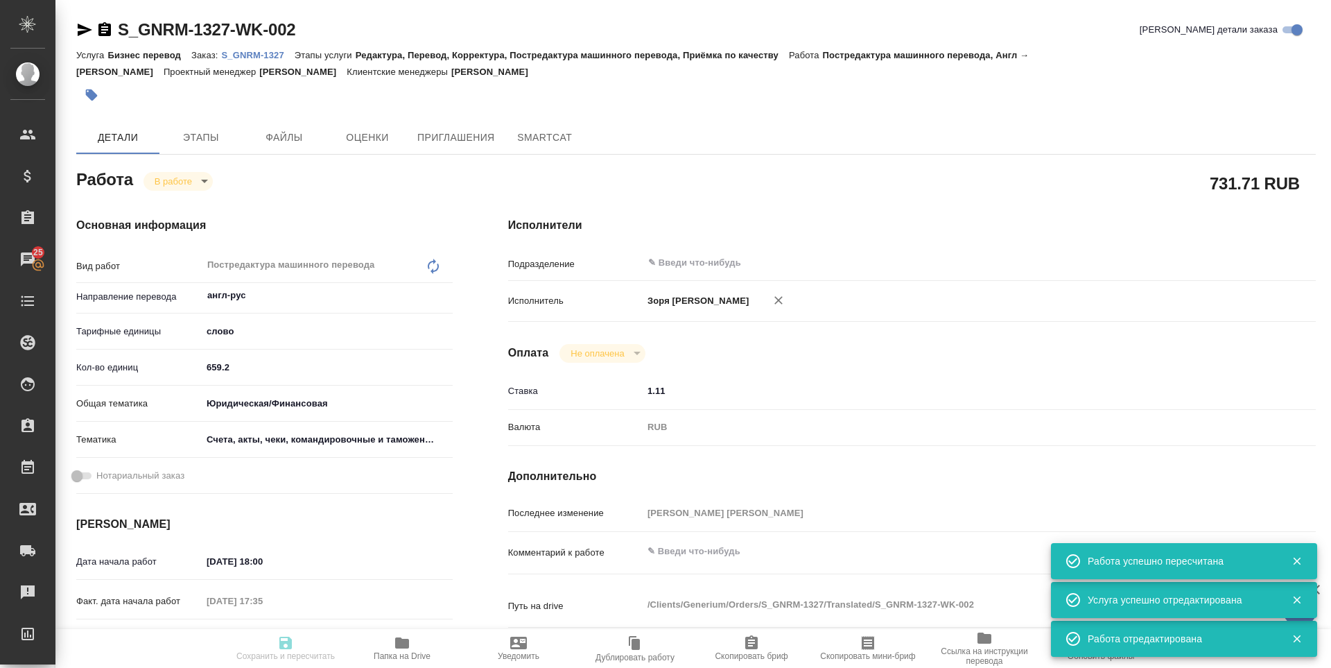
type input "5f647205b73bc97568ca66c0"
type input "08.08.2025 18:00"
type input "08.08.2025 17:35"
type input "11.08.2025 09:00"
type input "11.08.2025 10:00"
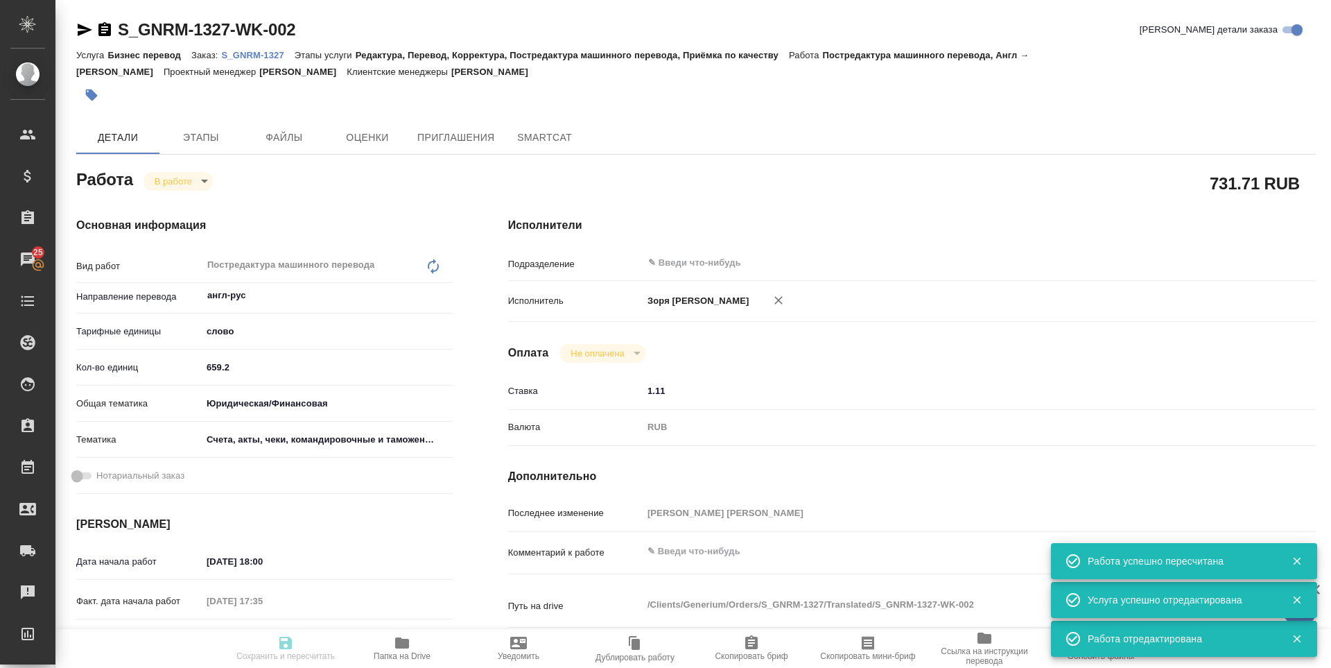
type input "notPayed"
type input "1.11"
type input "RUB"
type input "Зоря Татьяна"
type input "S_GNRM-1327"
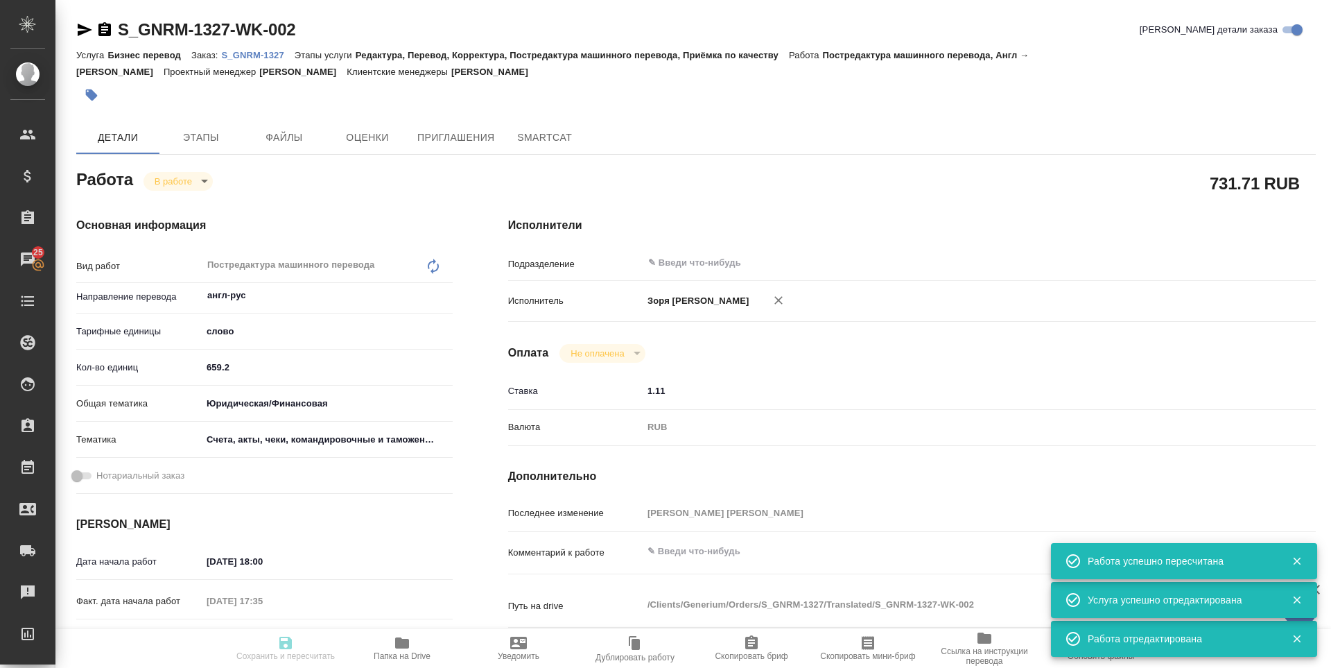
type input "Бизнес перевод"
type input "Редактура, Перевод, Корректура, Постредактура машинного перевода, Приёмка по ка…"
type input "Кабаргина Анна"
type input "Петрова Валерия"
type input "/Clients/Generium/Orders/S_GNRM-1327"
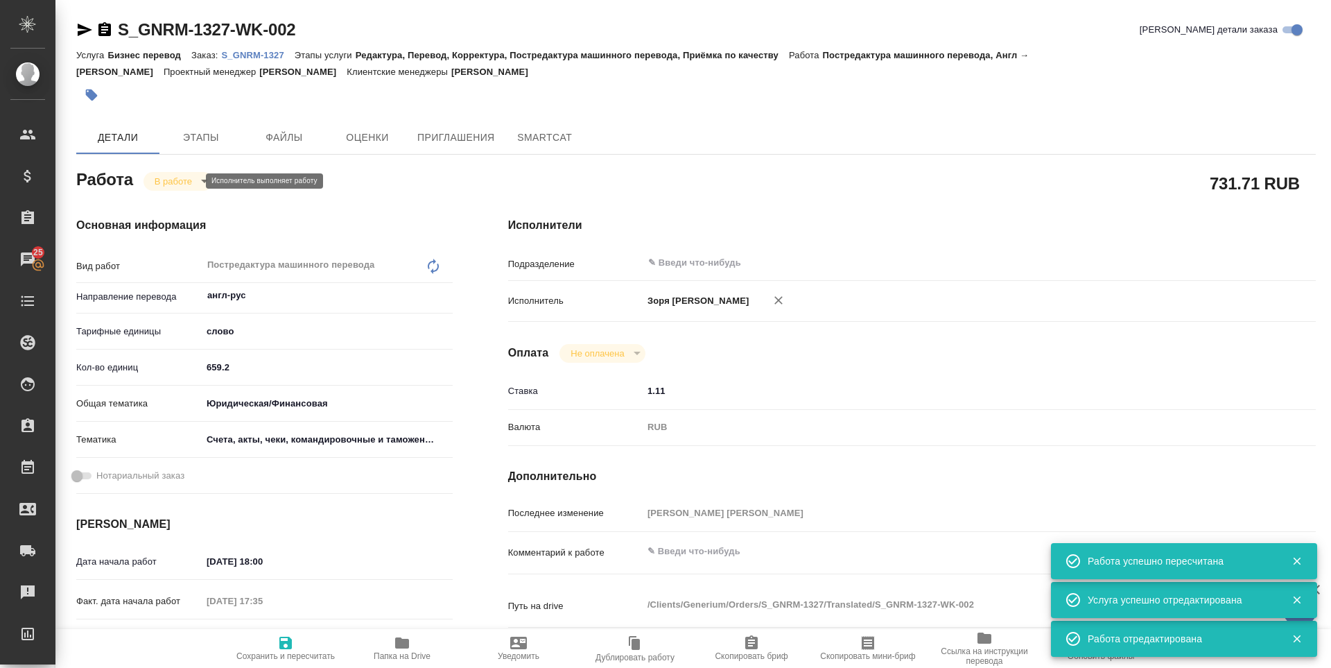
click at [186, 186] on body "🙏 .cls-1 fill:#fff; AWATERA Zoria Tatiana Клиенты Спецификации Заказы 25 Чаты T…" at bounding box center [665, 334] width 1331 height 668
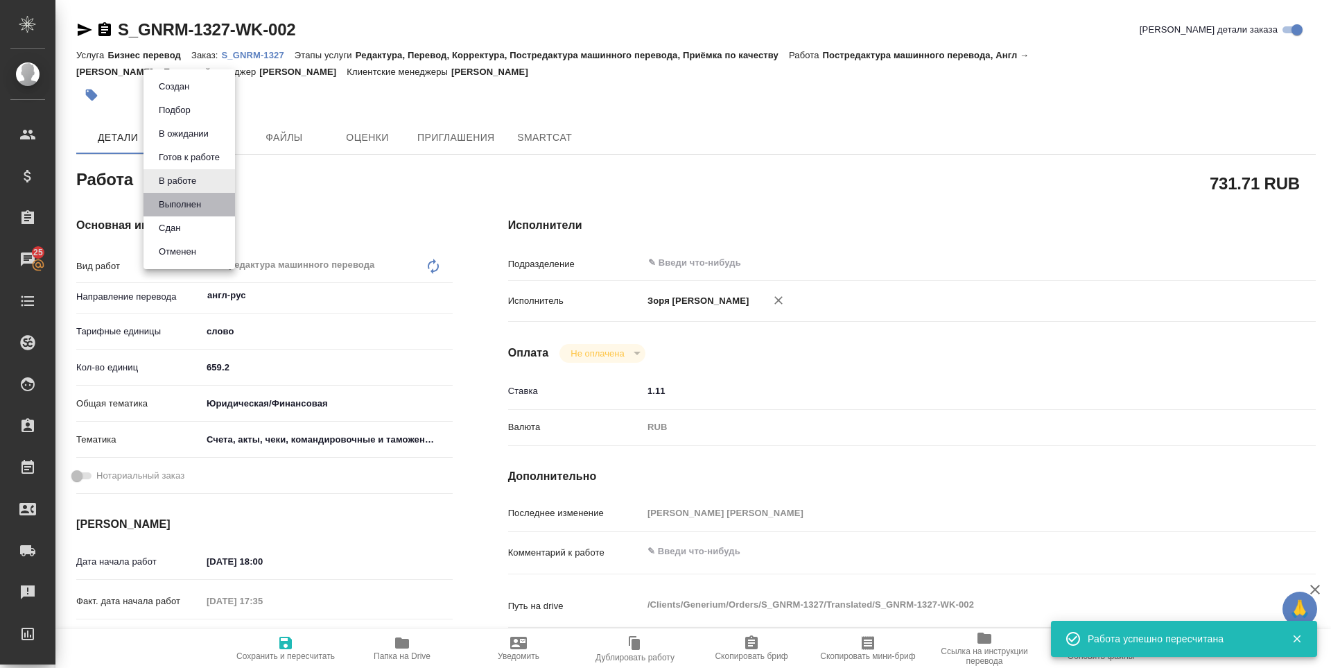
click at [185, 196] on li "Выполнен" at bounding box center [190, 205] width 92 height 24
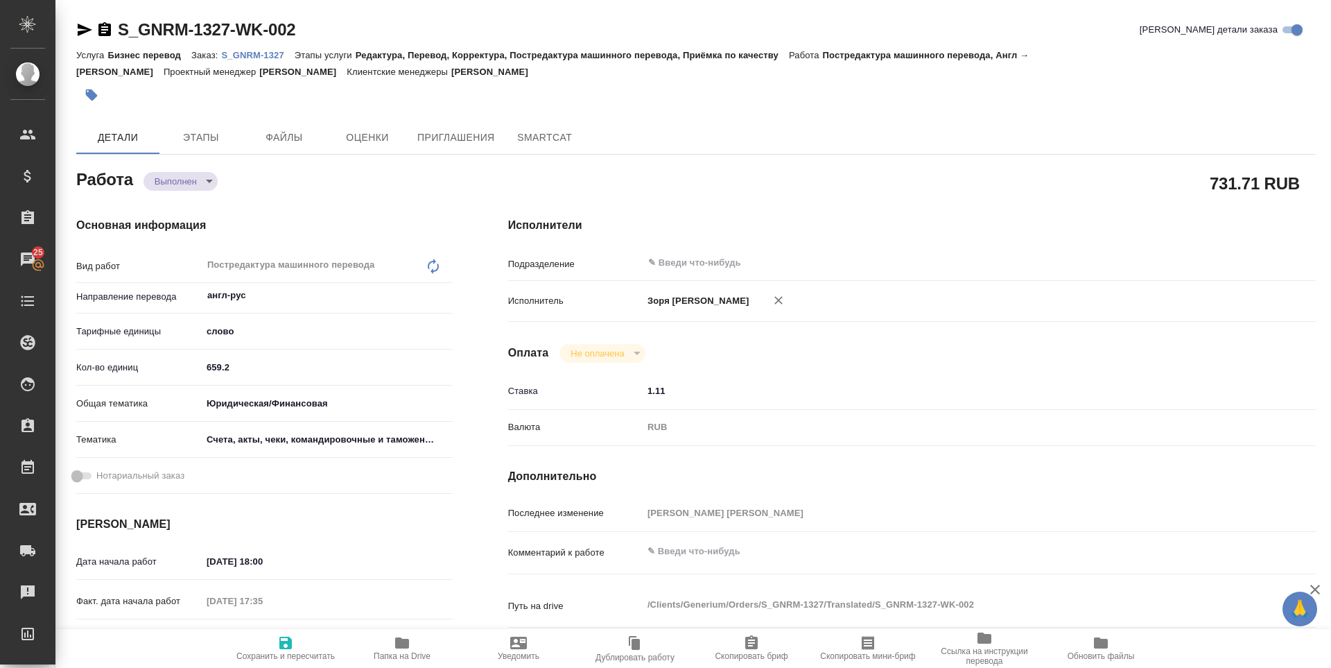
type textarea "x"
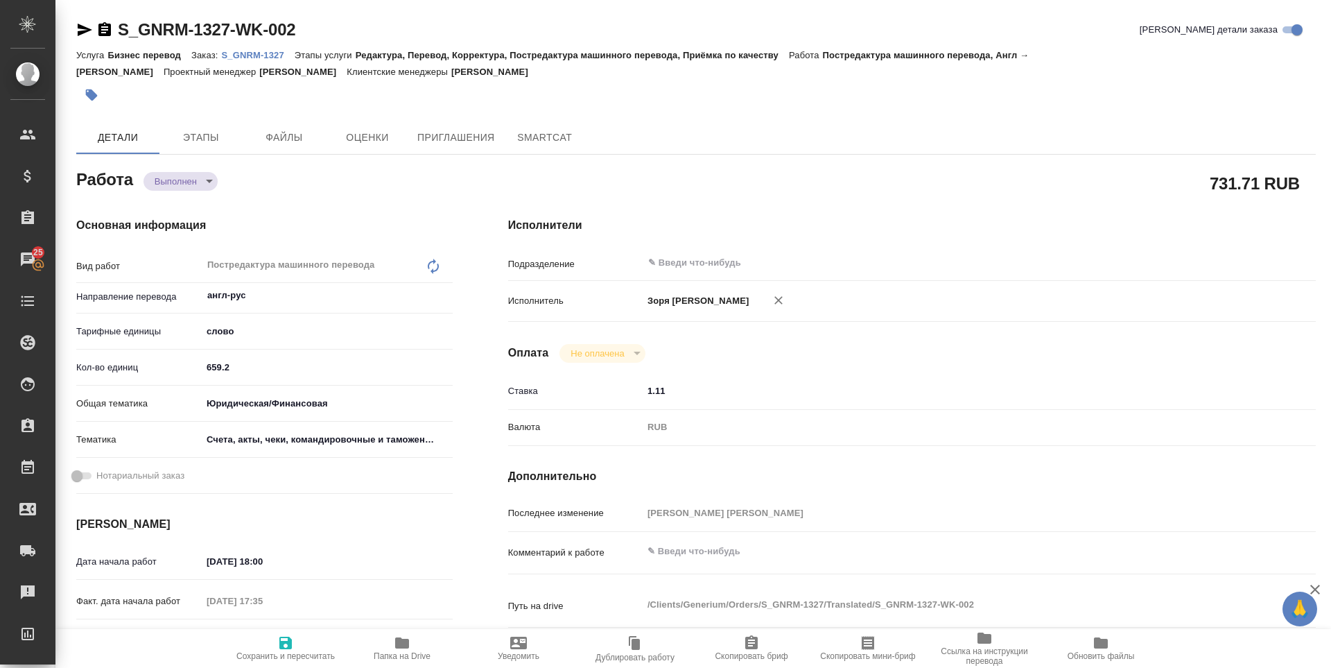
type textarea "x"
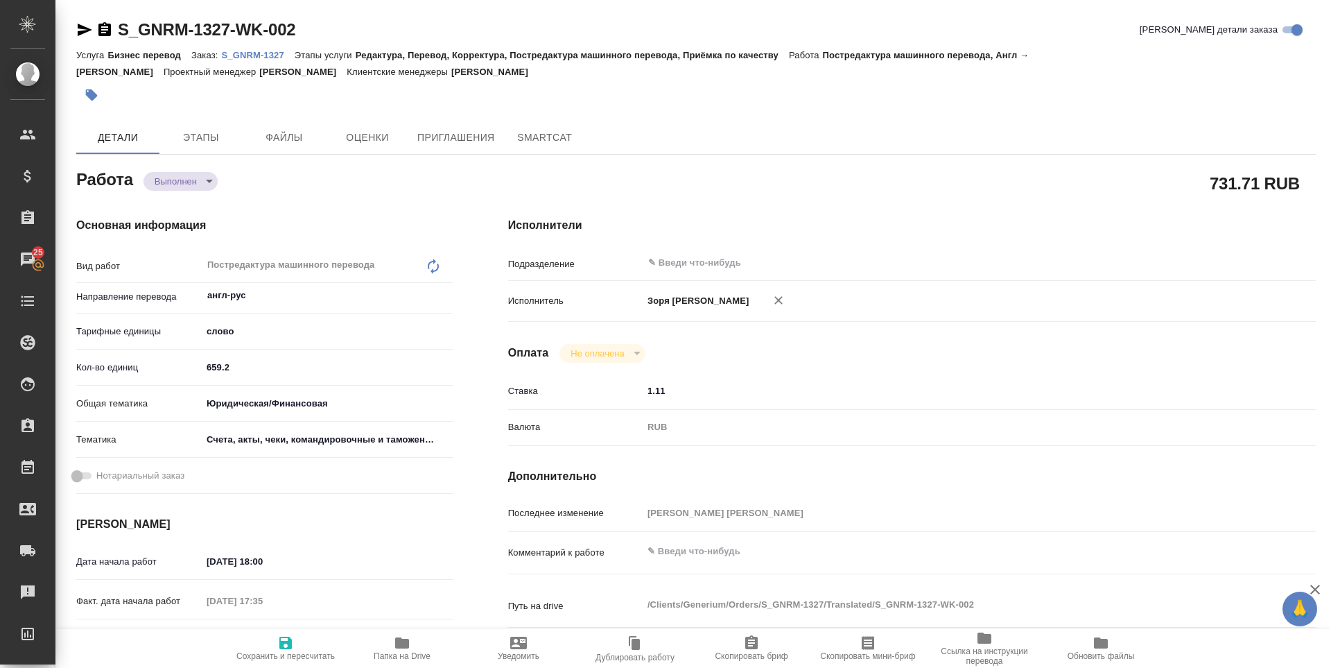
type textarea "x"
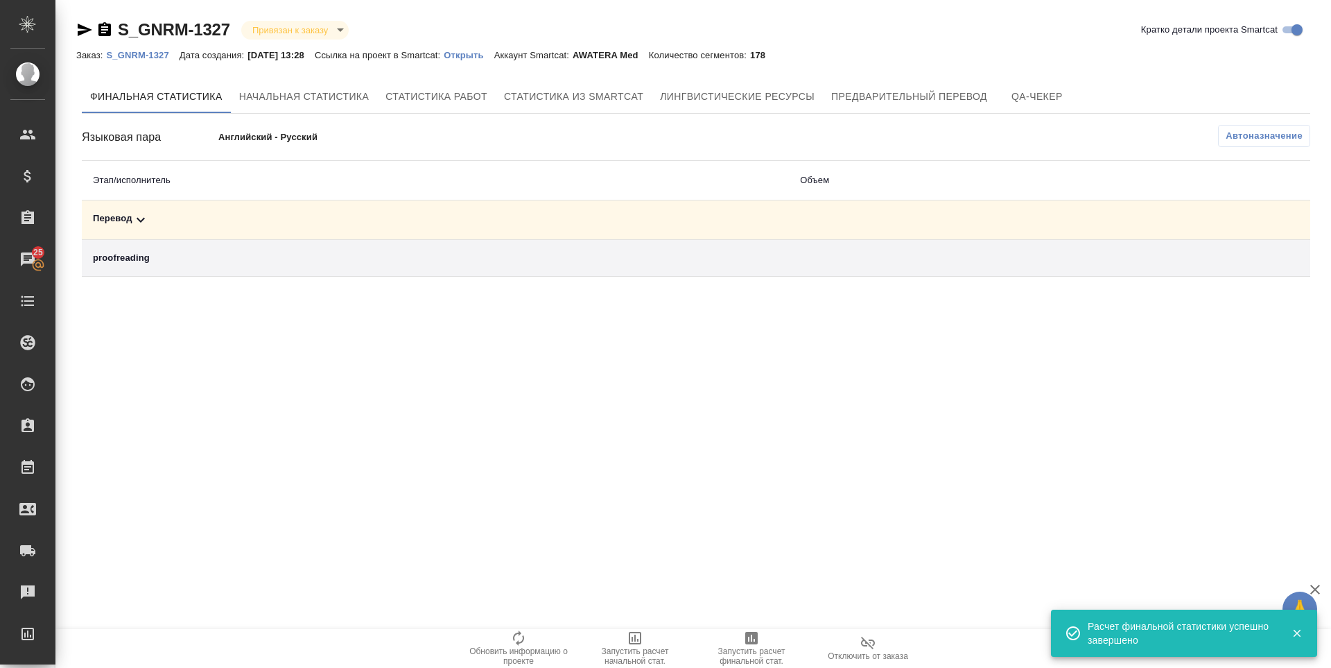
click at [123, 226] on div "Перевод" at bounding box center [435, 219] width 685 height 17
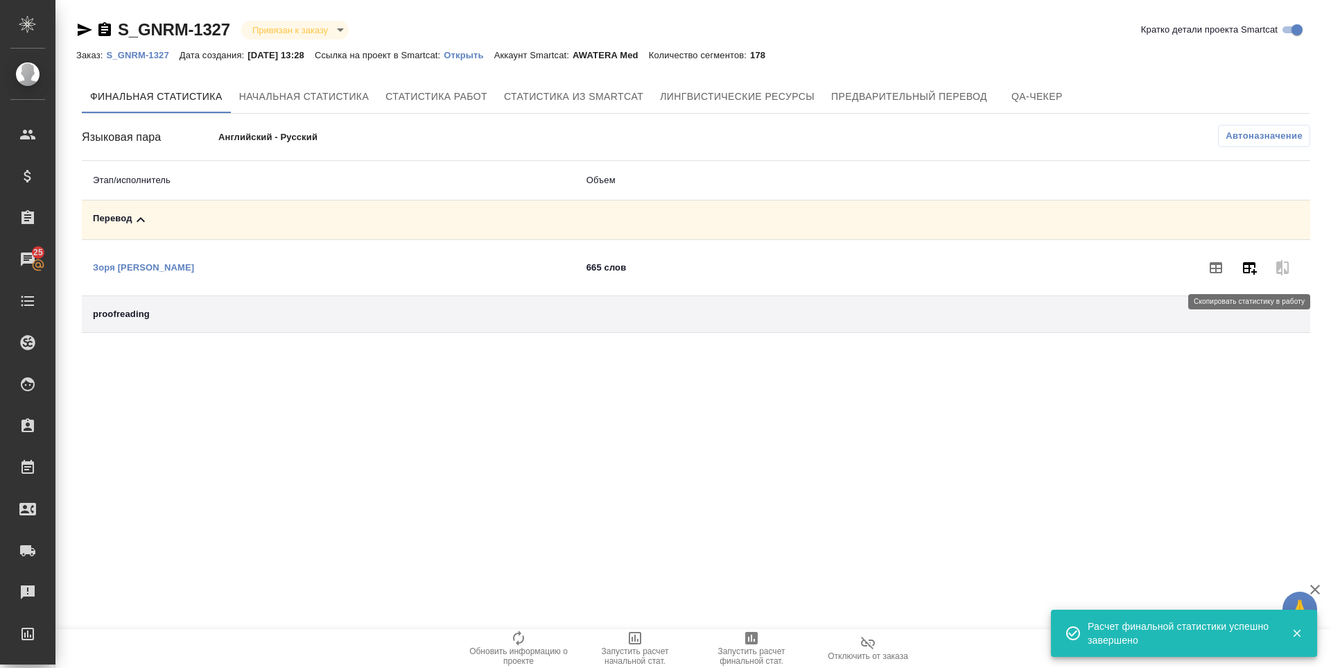
click at [1247, 278] on button "button" at bounding box center [1249, 267] width 33 height 33
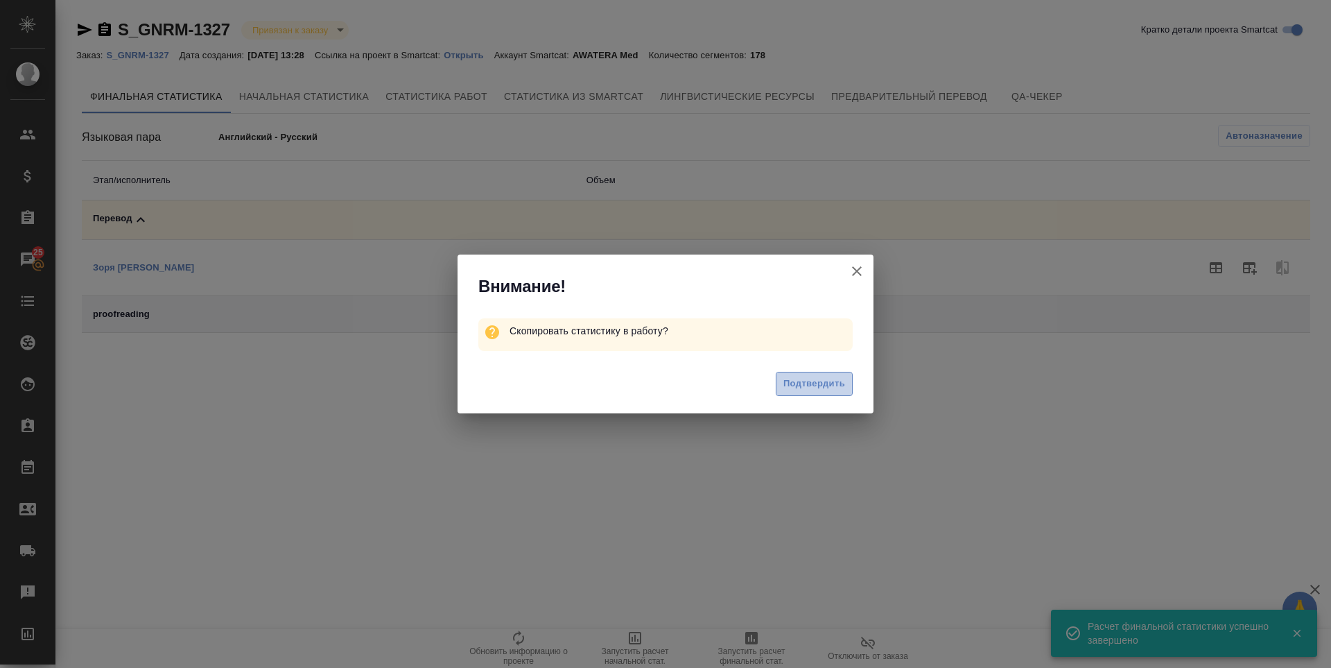
click at [806, 384] on span "Подтвердить" at bounding box center [814, 384] width 62 height 16
